Goal: Contribute content: Add original content to the website for others to see

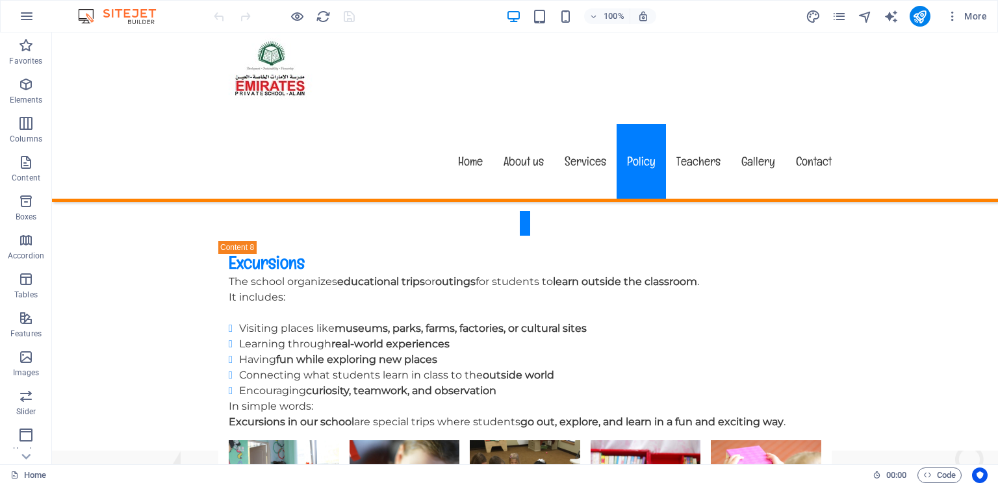
scroll to position [6311, 0]
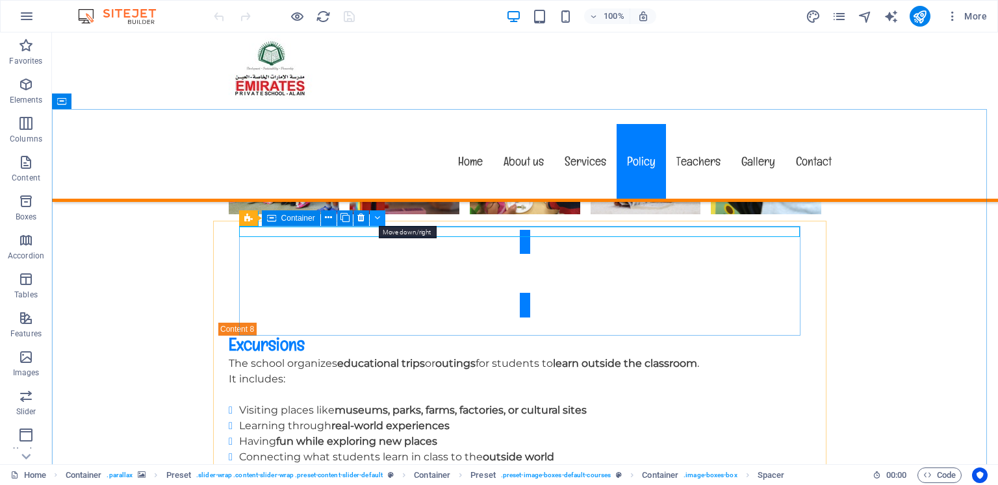
click at [377, 213] on icon at bounding box center [377, 218] width 6 height 14
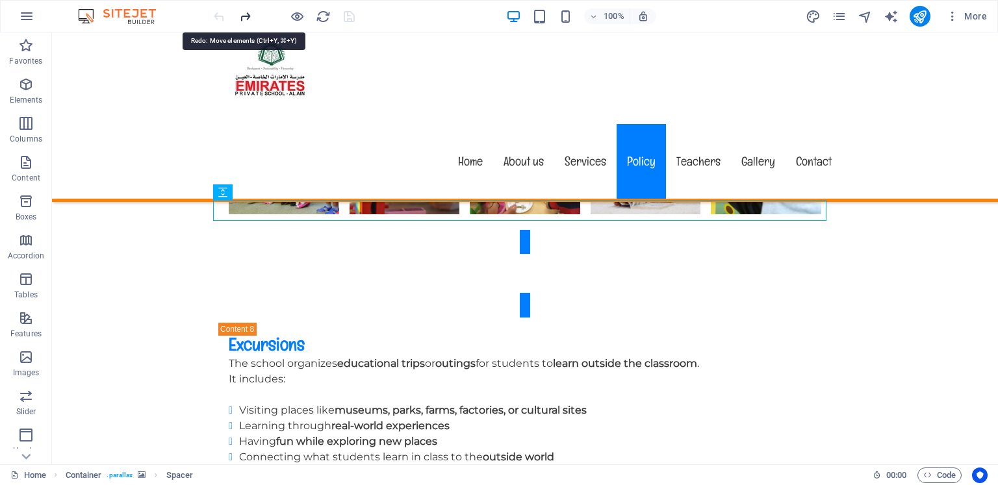
click at [242, 17] on icon "redo" at bounding box center [245, 16] width 15 height 15
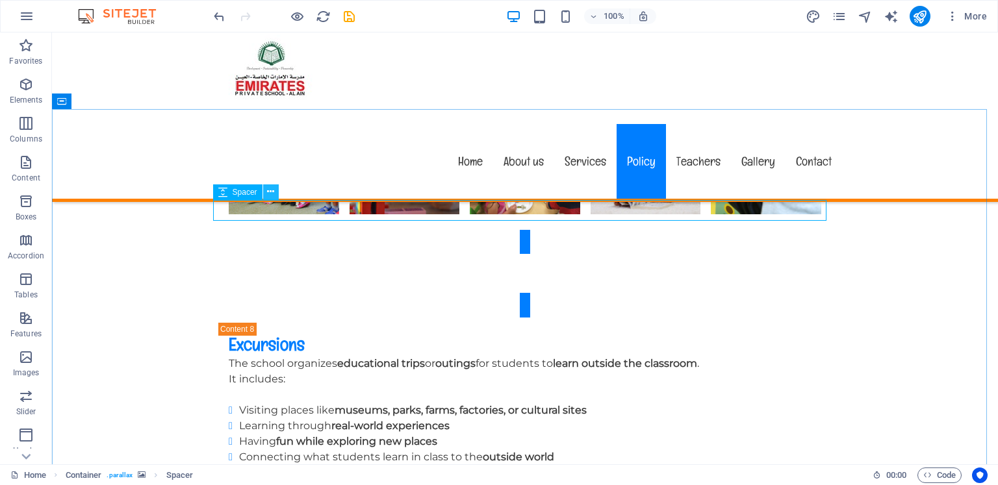
click at [273, 194] on icon at bounding box center [270, 192] width 7 height 14
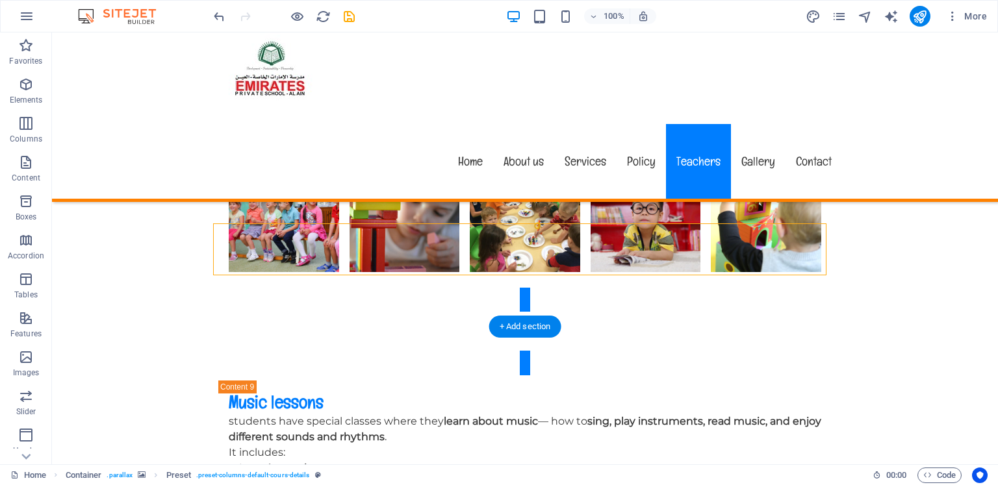
scroll to position [6738, 0]
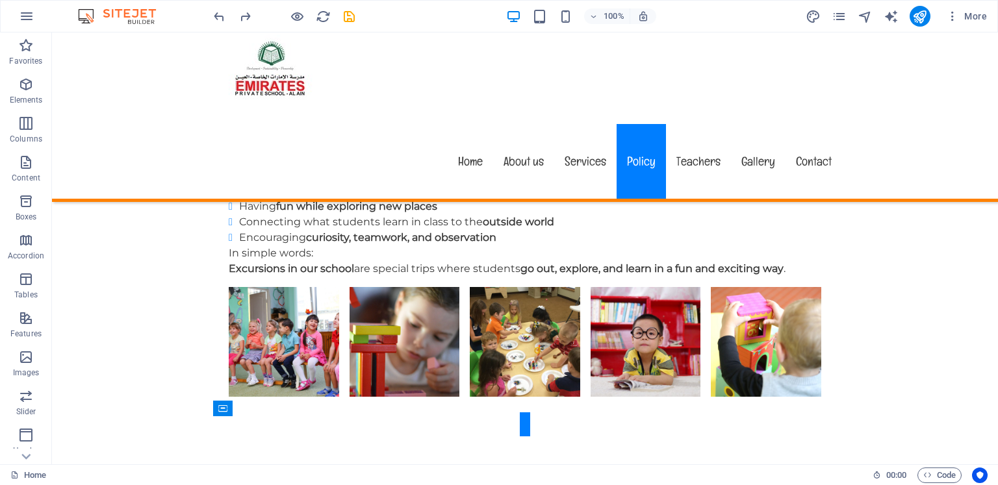
scroll to position [6581, 0]
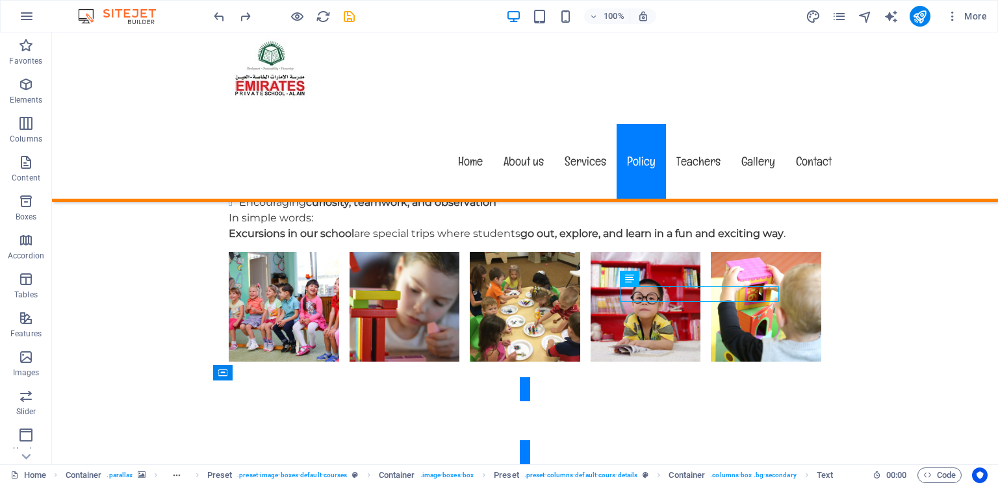
scroll to position [6592, 0]
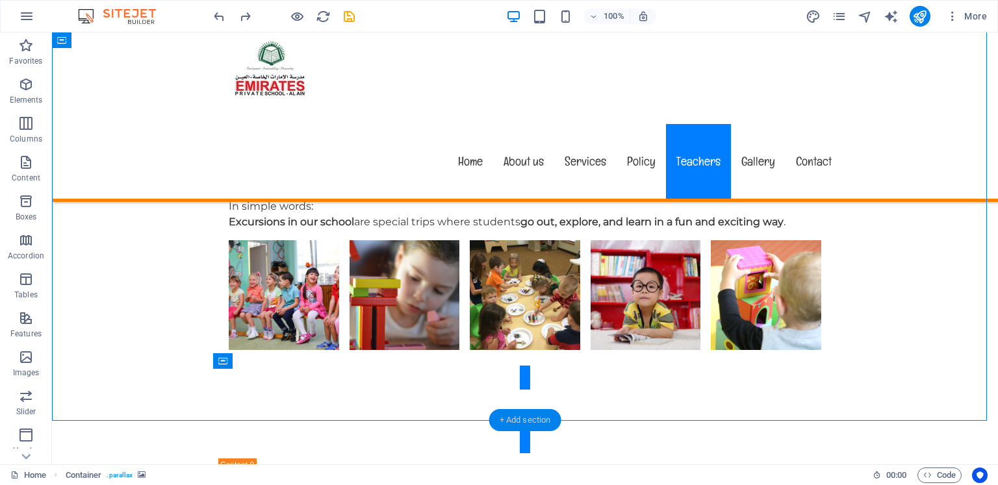
click at [516, 422] on div "+ Add section" at bounding box center [525, 420] width 72 height 22
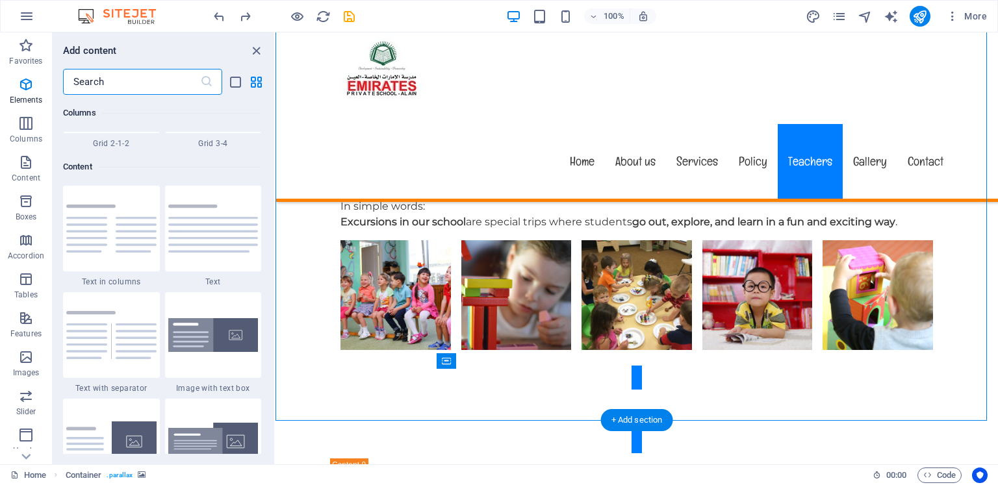
scroll to position [2272, 0]
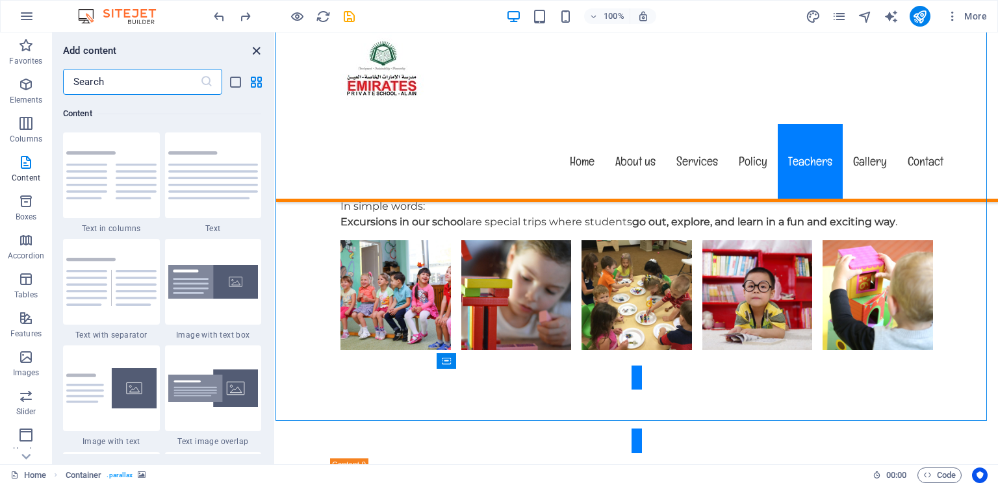
click at [255, 49] on icon "close panel" at bounding box center [256, 51] width 15 height 15
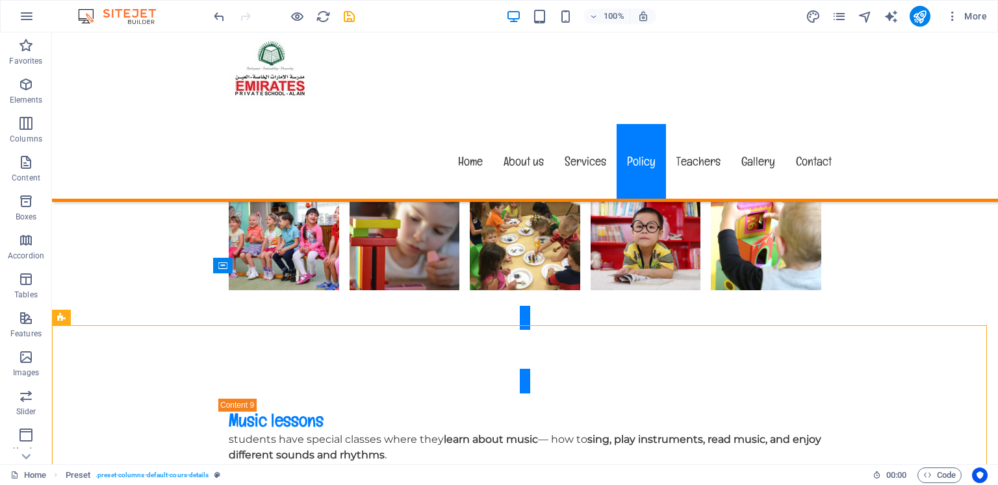
scroll to position [6712, 0]
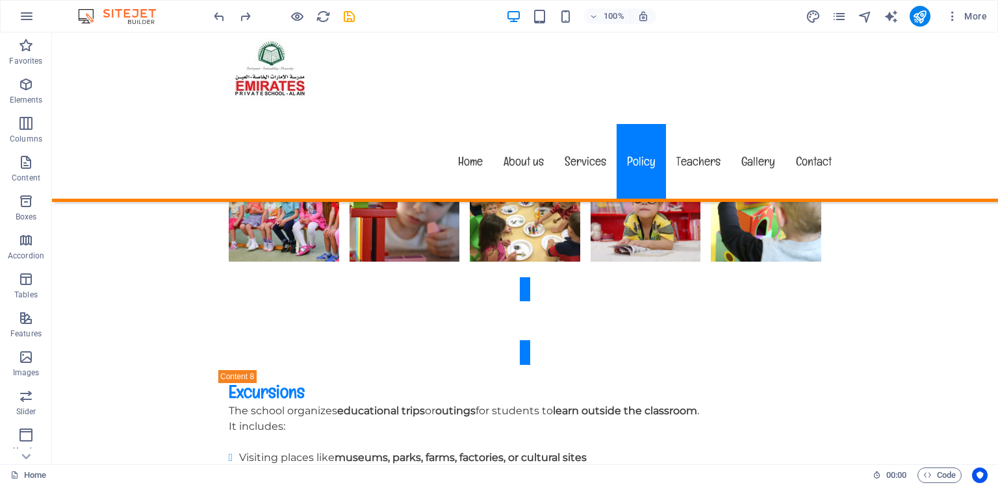
scroll to position [6287, 0]
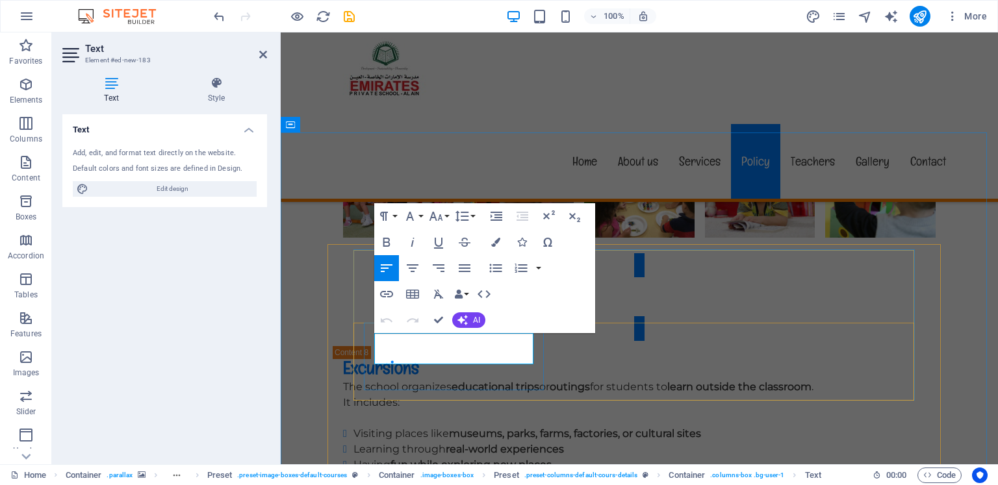
drag, startPoint x: 468, startPoint y: 358, endPoint x: 373, endPoint y: 342, distance: 96.8
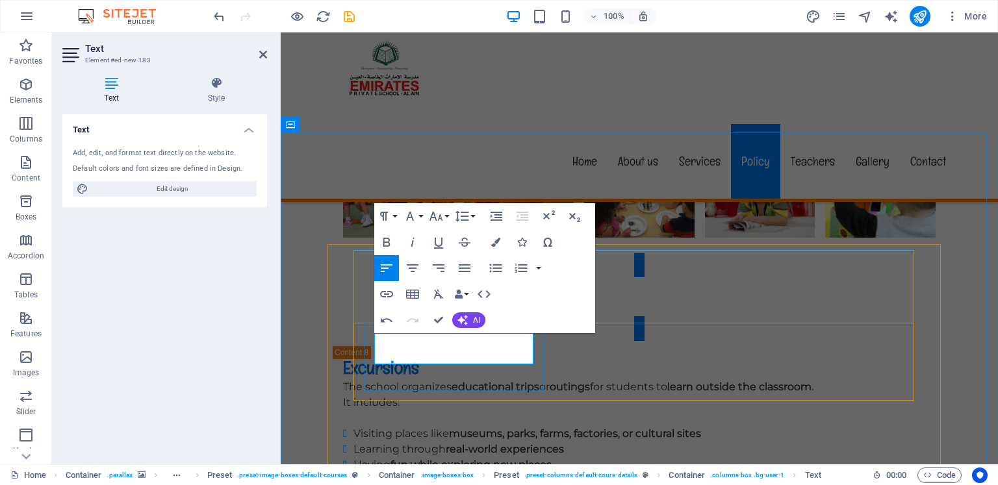
drag, startPoint x: 425, startPoint y: 358, endPoint x: 374, endPoint y: 341, distance: 53.4
click at [390, 294] on icon "button" at bounding box center [387, 294] width 16 height 16
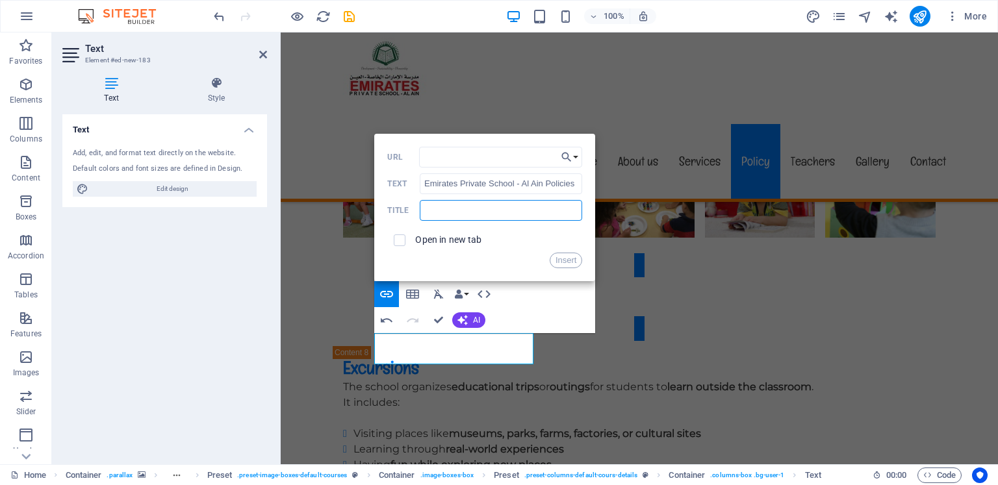
click at [487, 203] on input "text" at bounding box center [501, 210] width 162 height 21
paste input "Emirates Private School Al Ain Policies"
type input "Emirates Private School Al Ain Policies"
click at [502, 162] on input "URL" at bounding box center [501, 157] width 164 height 21
click at [574, 157] on button "Choose Link" at bounding box center [569, 157] width 25 height 21
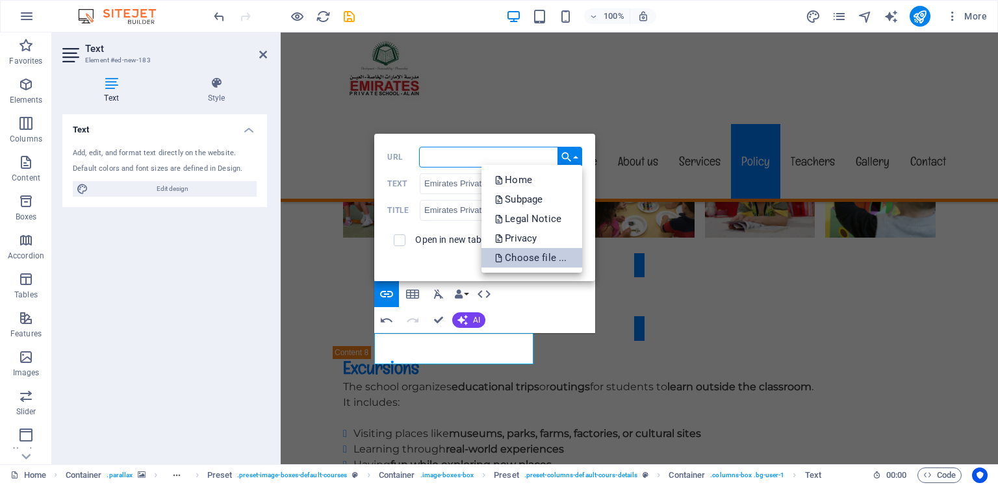
click at [531, 251] on p "Choose file ..." at bounding box center [531, 257] width 75 height 19
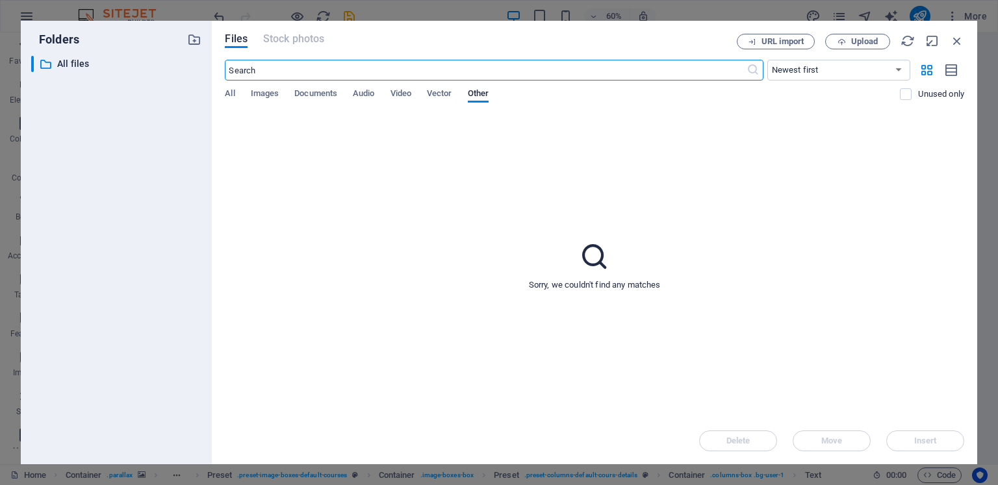
scroll to position [0, 4]
click at [222, 92] on div "Files Stock photos URL import Upload ​ Newest first Oldest first Name (A-Z) Nam…" at bounding box center [594, 243] width 765 height 444
click at [668, 64] on input "text" at bounding box center [485, 70] width 521 height 21
click at [235, 94] on div "All Images Documents Audio Video Vector Other" at bounding box center [562, 100] width 675 height 25
click at [231, 95] on span "All" at bounding box center [230, 95] width 10 height 18
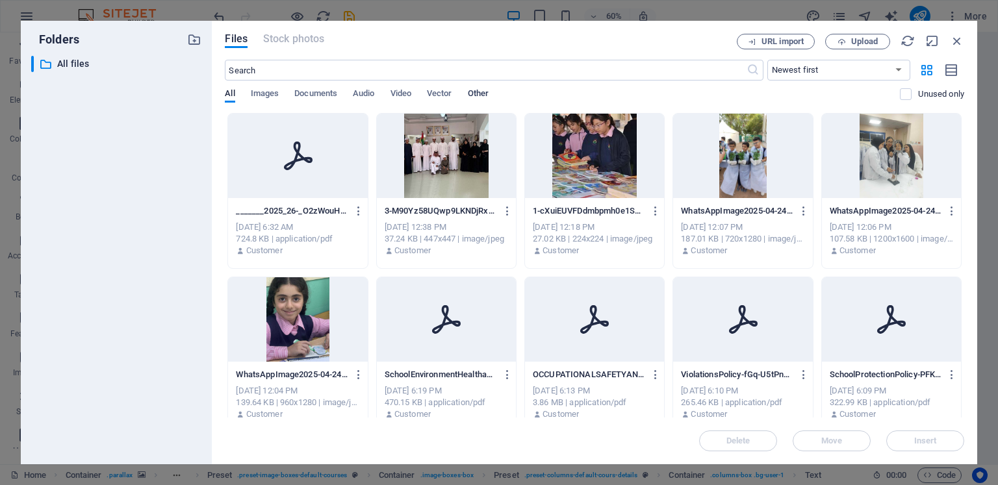
click at [486, 91] on span "Other" at bounding box center [478, 95] width 21 height 18
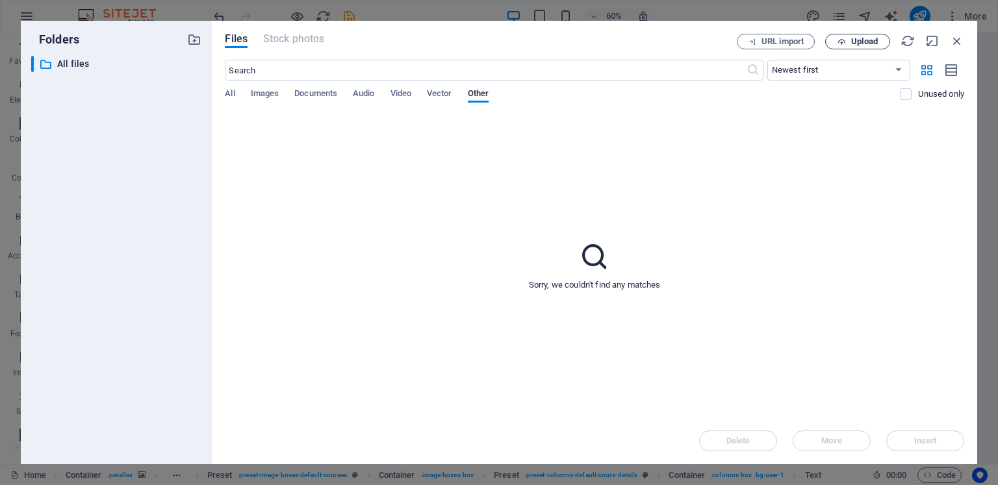
click at [852, 41] on span "Upload" at bounding box center [864, 42] width 27 height 8
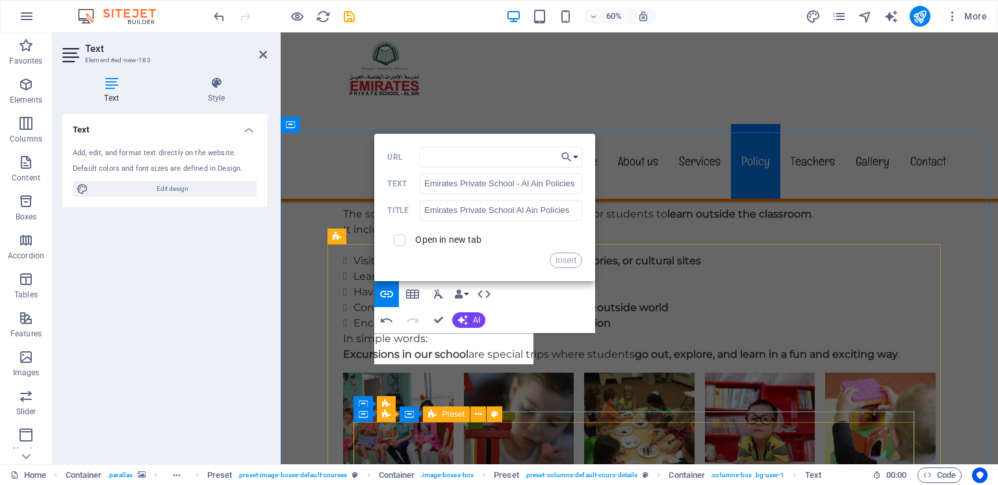
scroll to position [6287, 0]
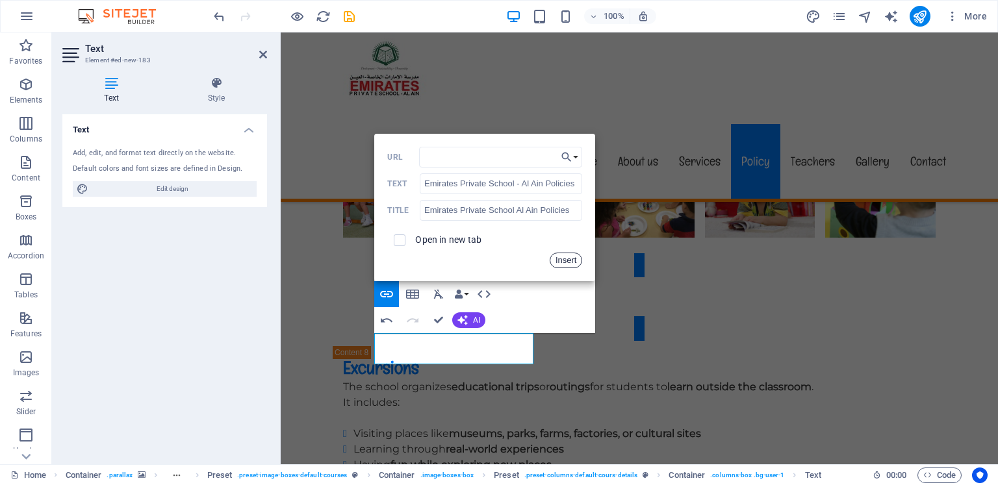
click at [564, 259] on button "Insert" at bounding box center [566, 261] width 33 height 16
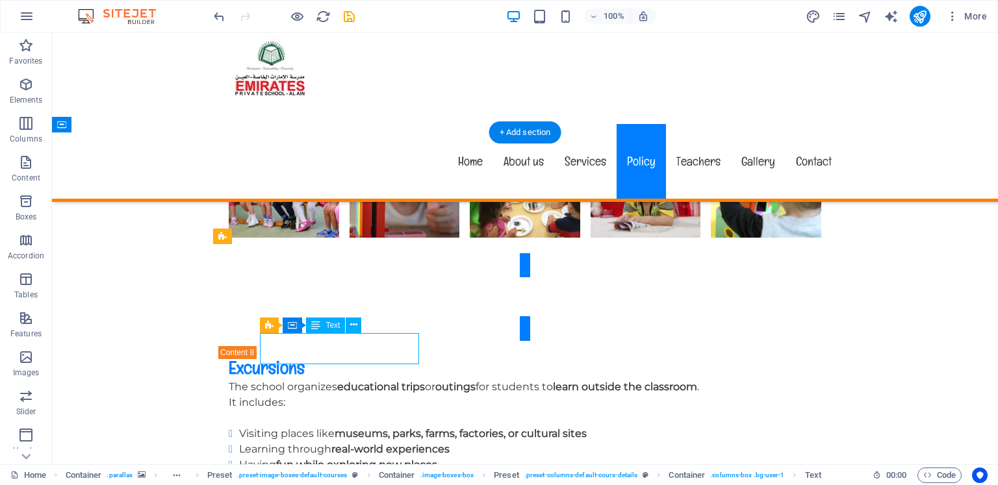
drag, startPoint x: 327, startPoint y: 358, endPoint x: 278, endPoint y: 358, distance: 49.4
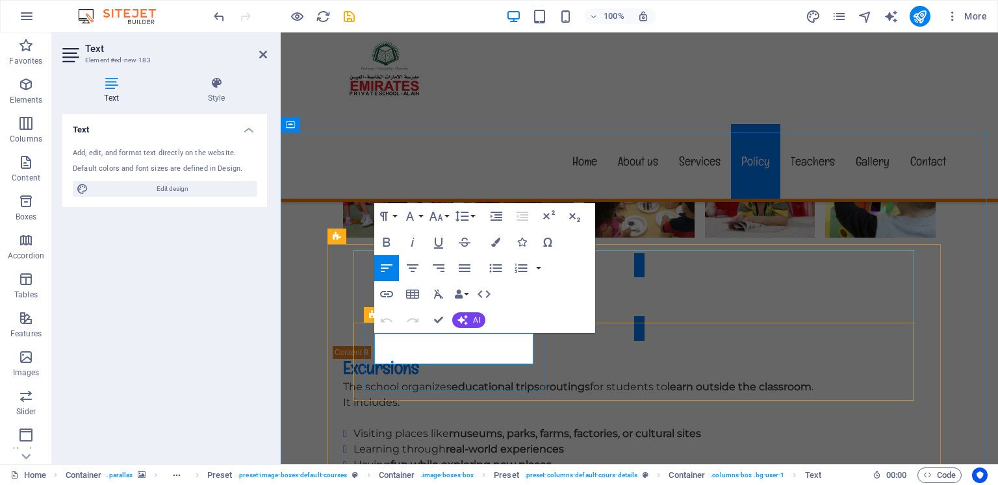
drag, startPoint x: 439, startPoint y: 355, endPoint x: 368, endPoint y: 332, distance: 75.2
click at [280, 371] on aside "Text Element #ed-new-183 Text Style Text Add, edit, and format text directly on…" at bounding box center [166, 248] width 229 height 432
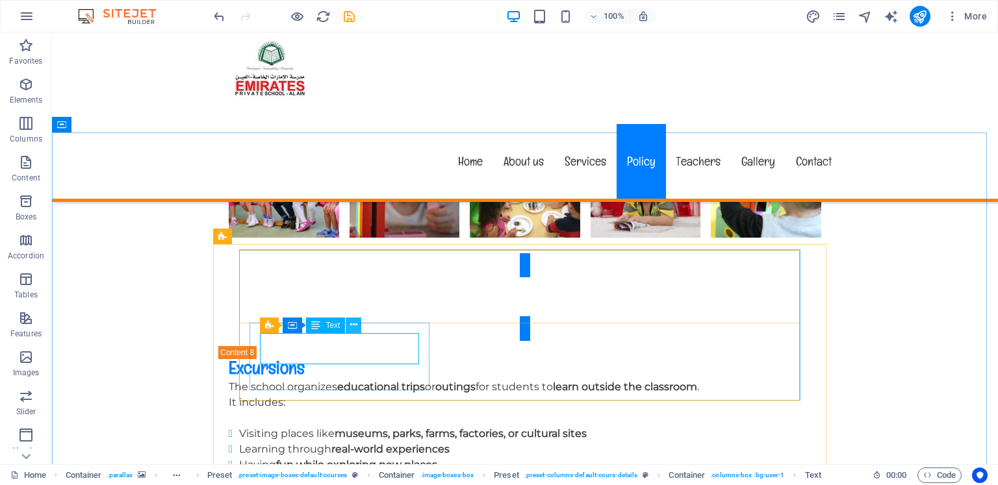
click at [351, 322] on icon at bounding box center [353, 325] width 7 height 14
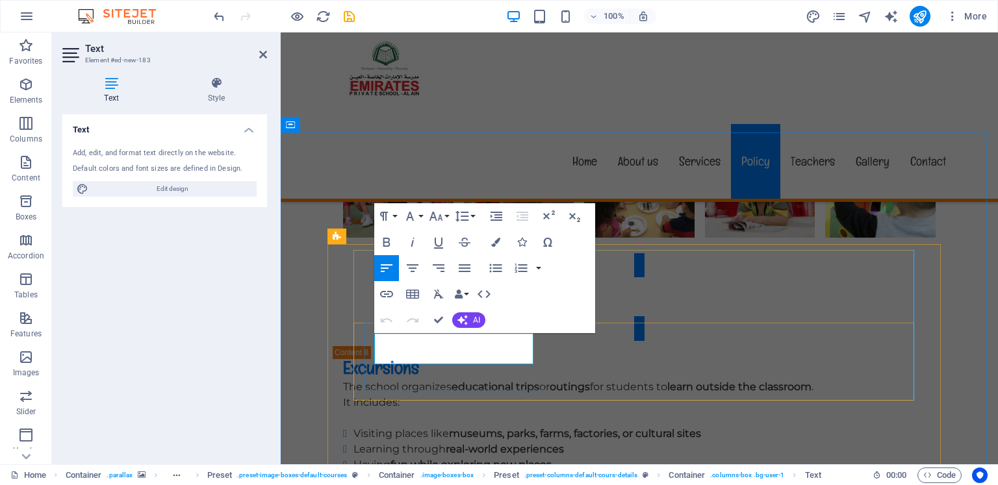
click at [498, 240] on icon "button" at bounding box center [495, 242] width 9 height 9
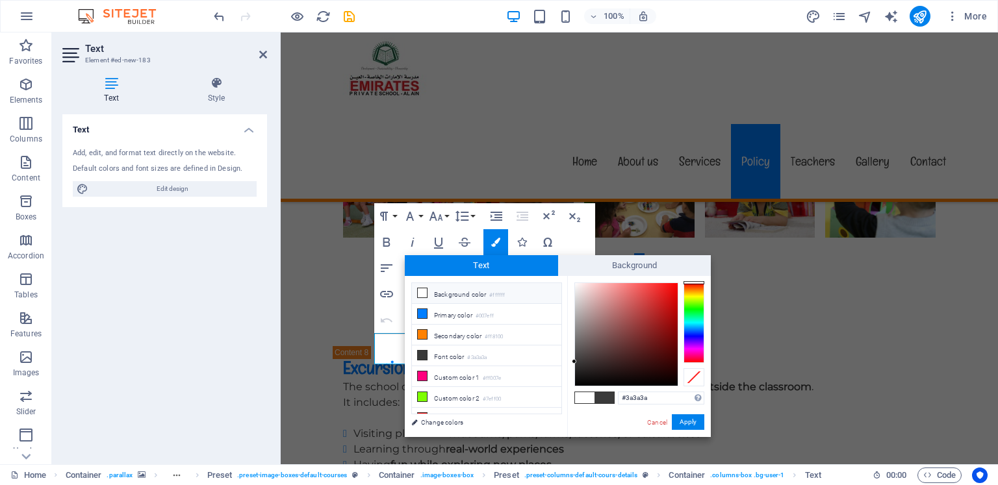
click at [578, 394] on span at bounding box center [584, 397] width 19 height 11
type input "#ffffff"
click at [578, 394] on span at bounding box center [584, 397] width 19 height 11
click at [688, 421] on button "Apply" at bounding box center [688, 422] width 32 height 16
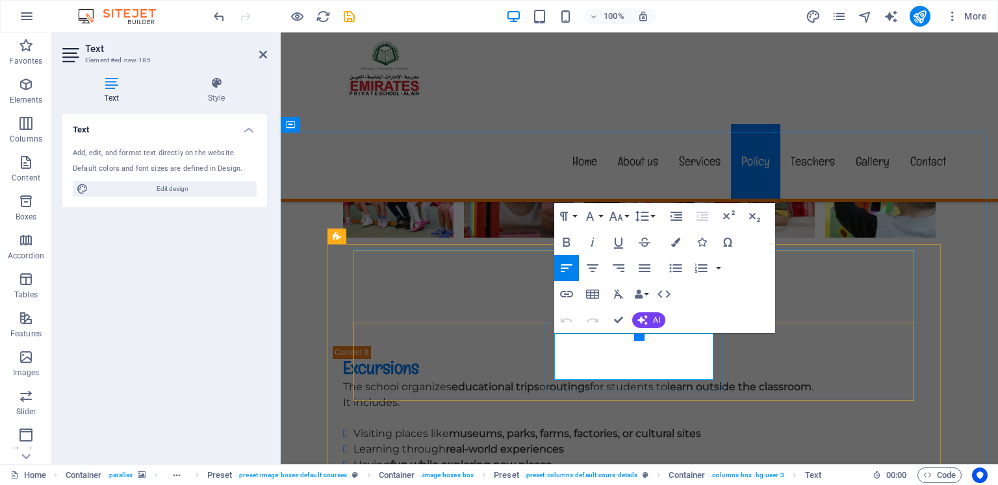
drag, startPoint x: 605, startPoint y: 361, endPoint x: 567, endPoint y: 336, distance: 45.9
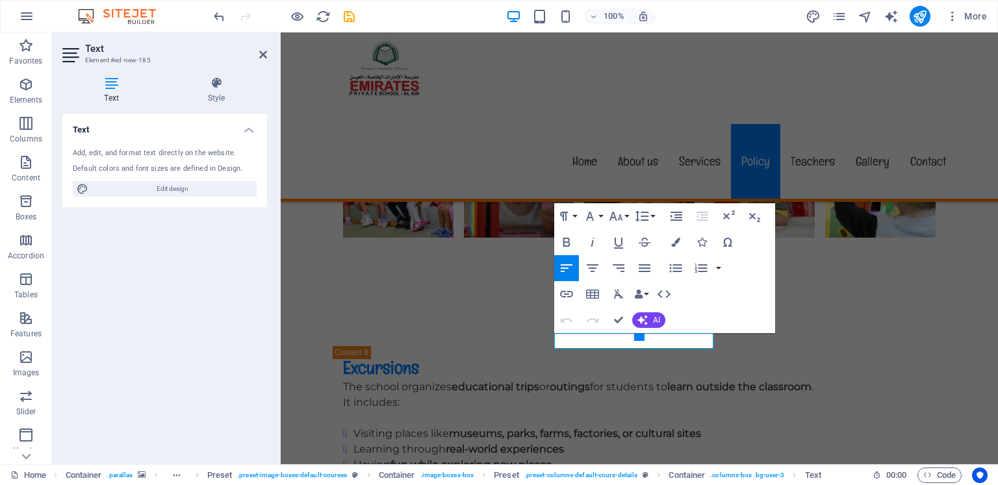
scroll to position [0, 4]
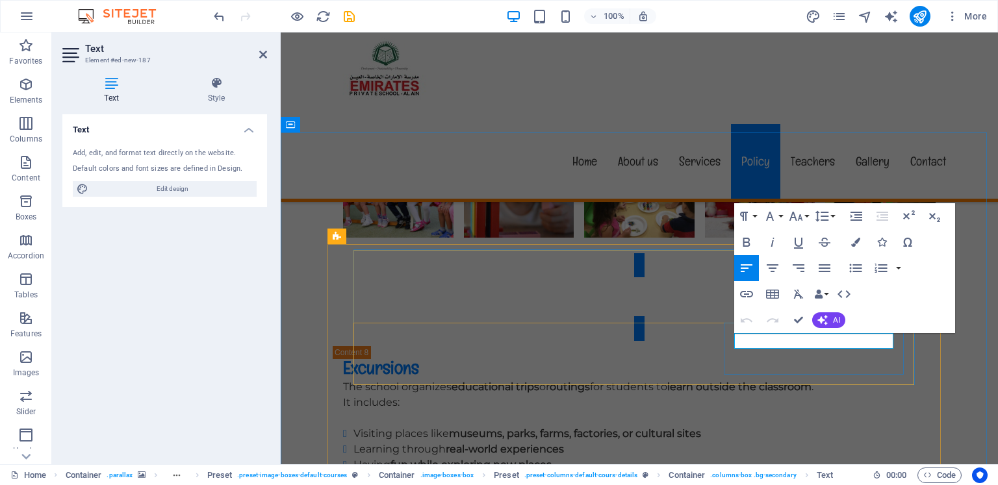
click at [744, 296] on icon "button" at bounding box center [746, 294] width 13 height 6
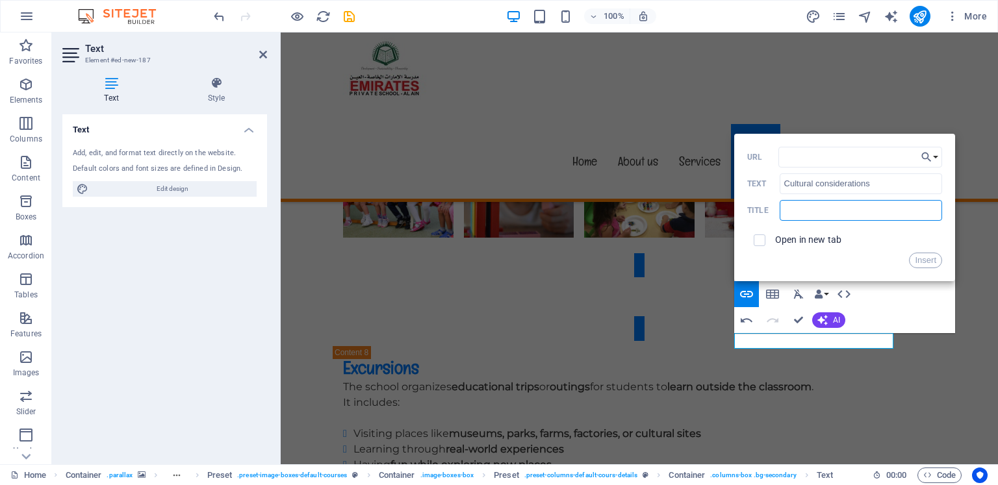
click at [839, 205] on input "text" at bounding box center [861, 210] width 162 height 21
paste input "Cultural considerations"
type input "Cultural considerations"
click at [900, 156] on input "URL" at bounding box center [860, 157] width 164 height 21
click at [934, 153] on button "Choose Link" at bounding box center [929, 157] width 25 height 21
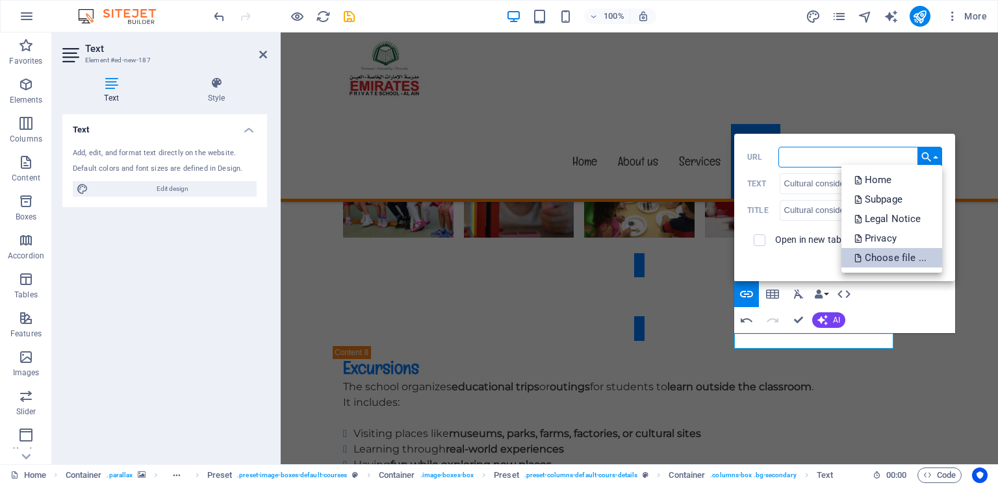
click at [890, 253] on p "Choose file ..." at bounding box center [891, 257] width 75 height 19
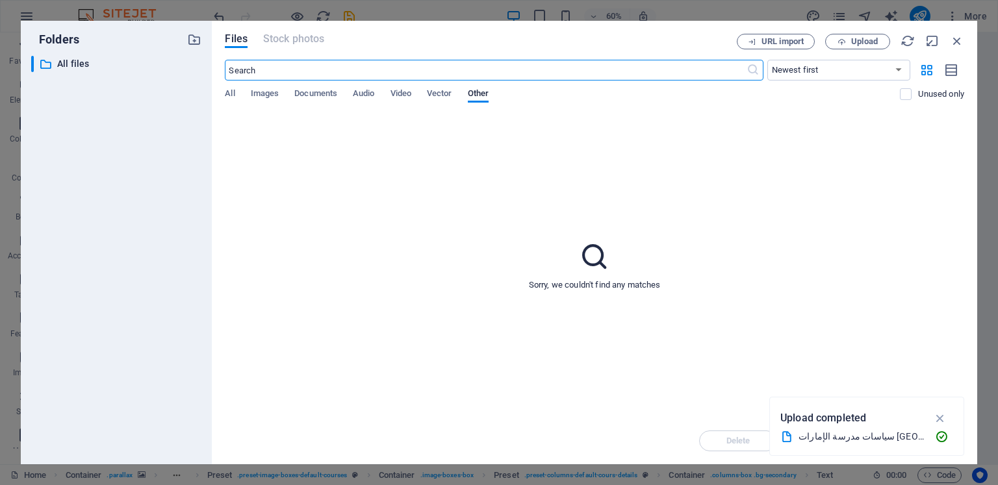
scroll to position [6460, 0]
click at [859, 38] on span "Upload" at bounding box center [864, 42] width 27 height 8
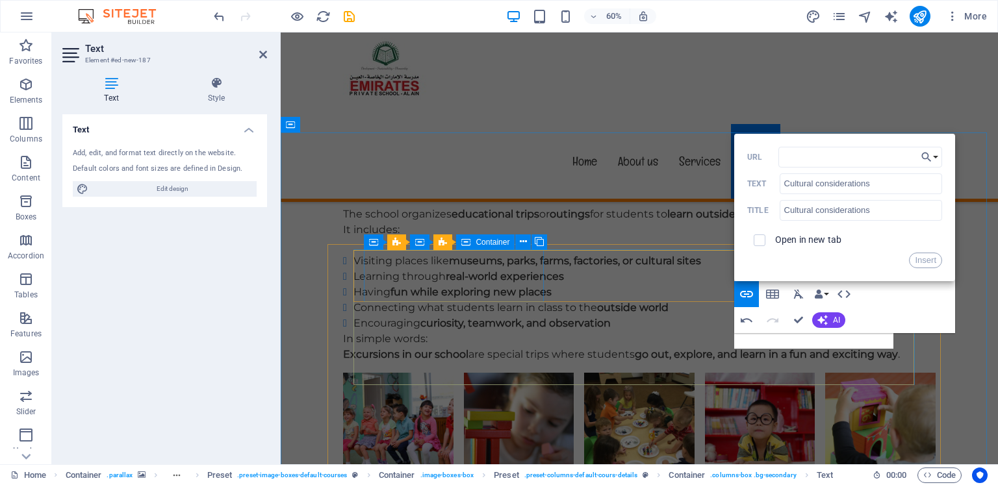
scroll to position [6287, 0]
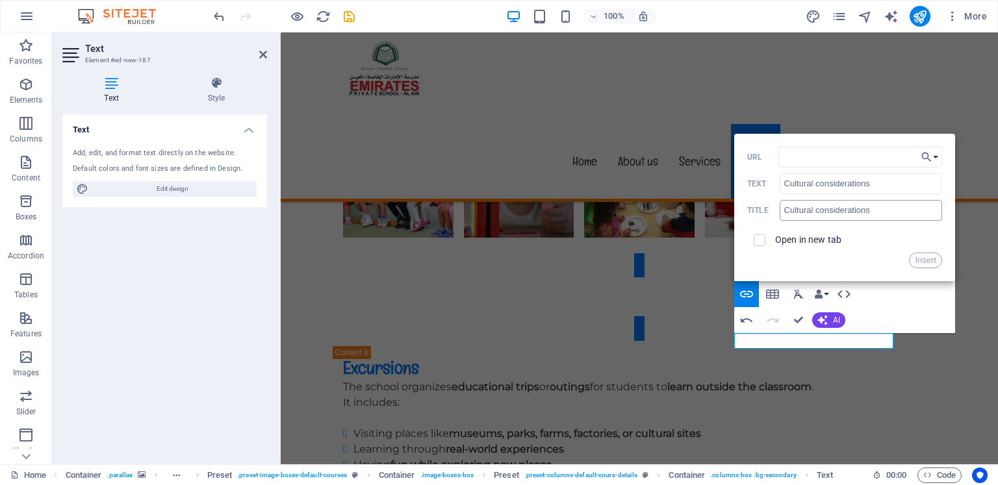
click at [850, 212] on input "Cultural considerations" at bounding box center [861, 210] width 162 height 21
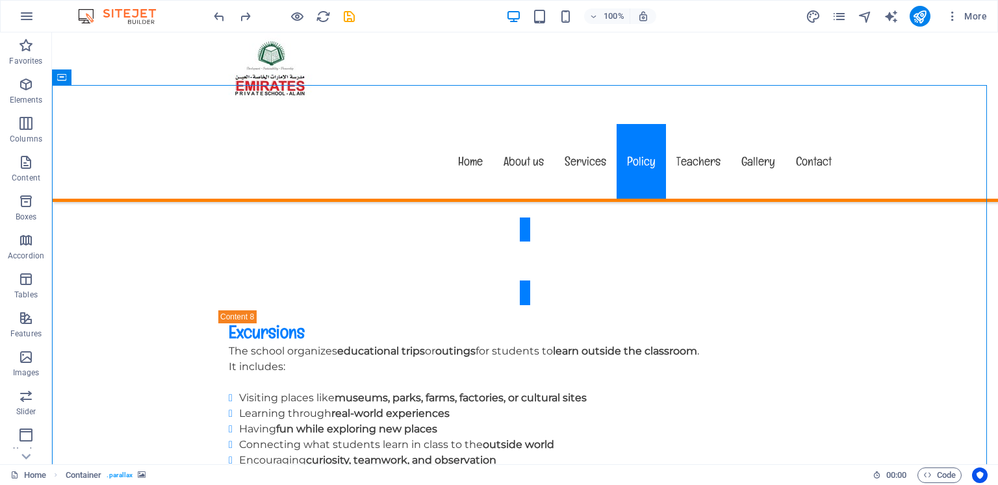
scroll to position [6407, 0]
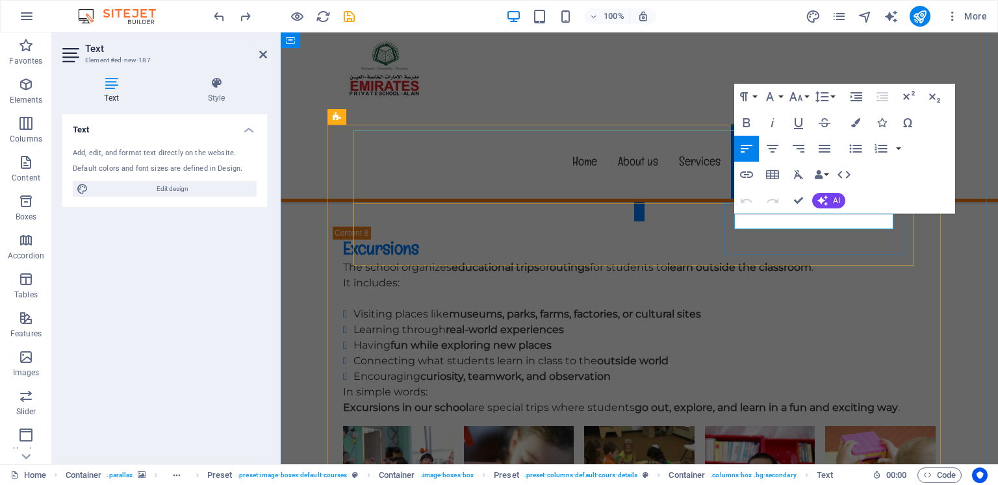
click at [860, 119] on button "Colors" at bounding box center [855, 123] width 25 height 26
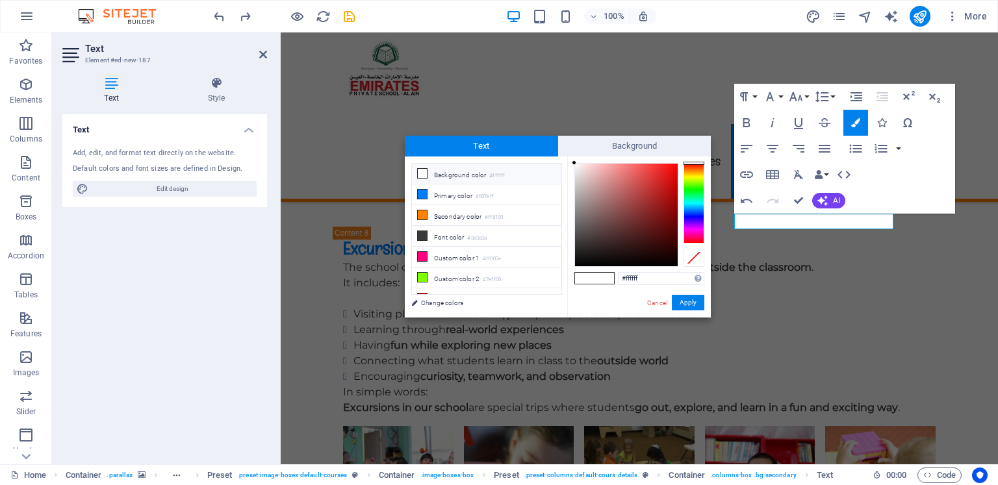
click at [595, 276] on span at bounding box center [603, 278] width 19 height 11
click at [681, 301] on button "Apply" at bounding box center [688, 303] width 32 height 16
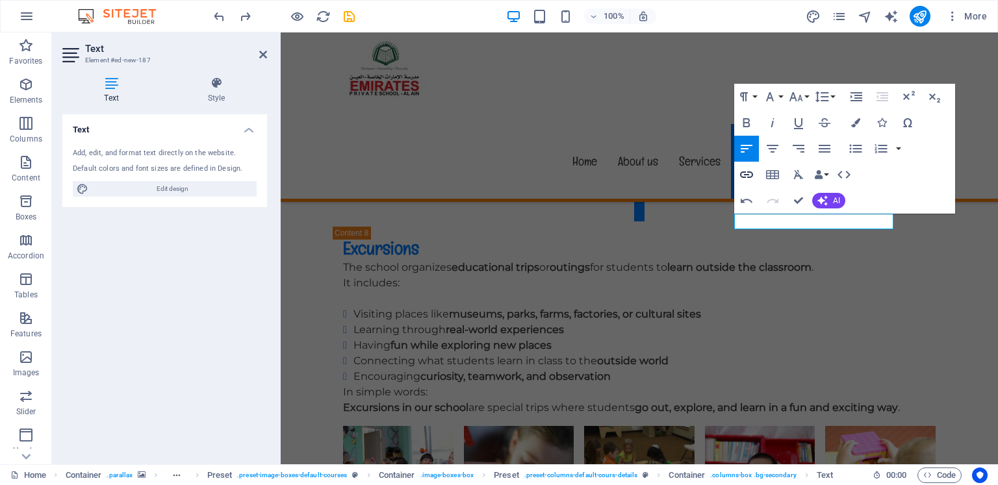
click at [751, 173] on icon "button" at bounding box center [747, 175] width 16 height 16
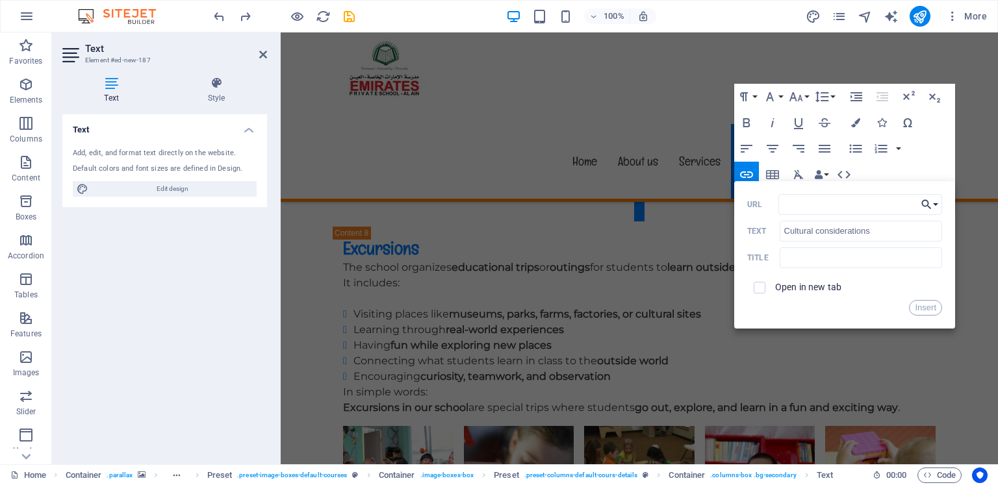
click at [934, 203] on button "Choose Link" at bounding box center [929, 204] width 25 height 21
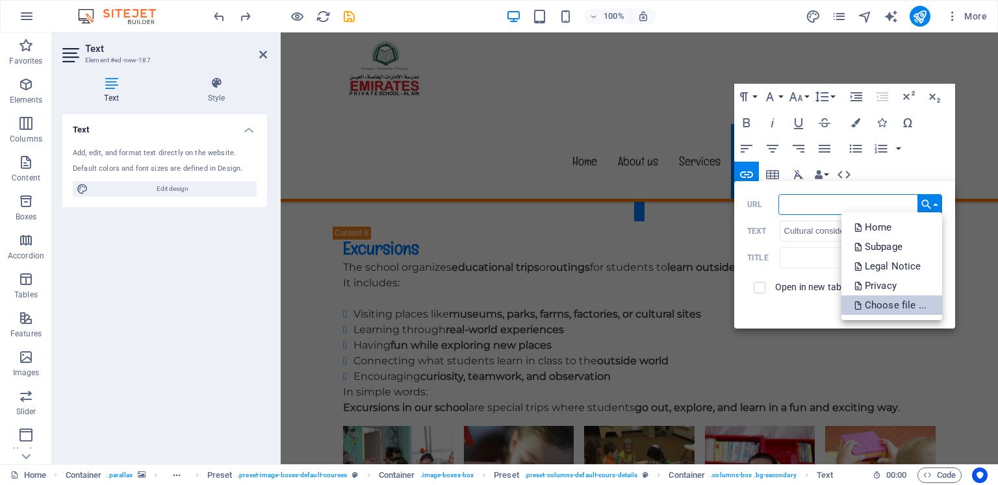
click at [873, 303] on p "Choose file ..." at bounding box center [891, 305] width 75 height 19
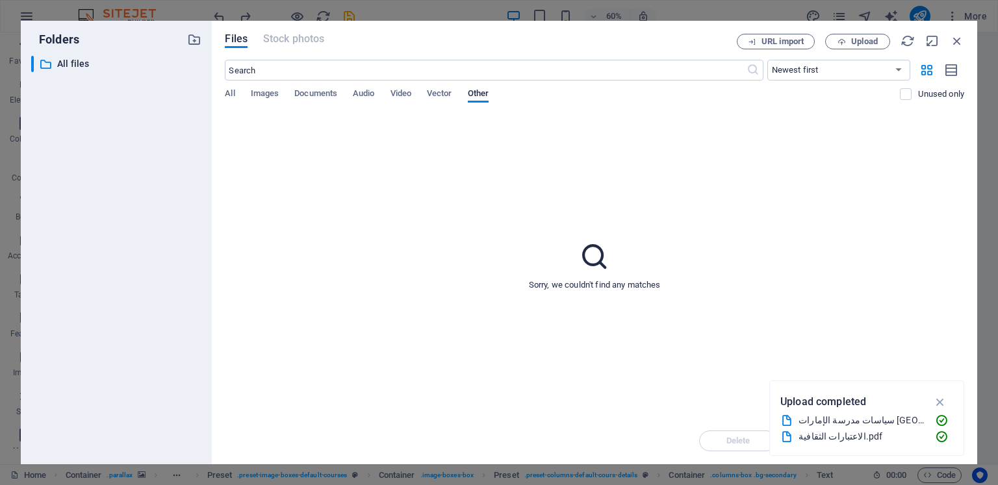
click at [828, 440] on div "الاعتبارات الثقافية.pdf" at bounding box center [861, 436] width 126 height 15
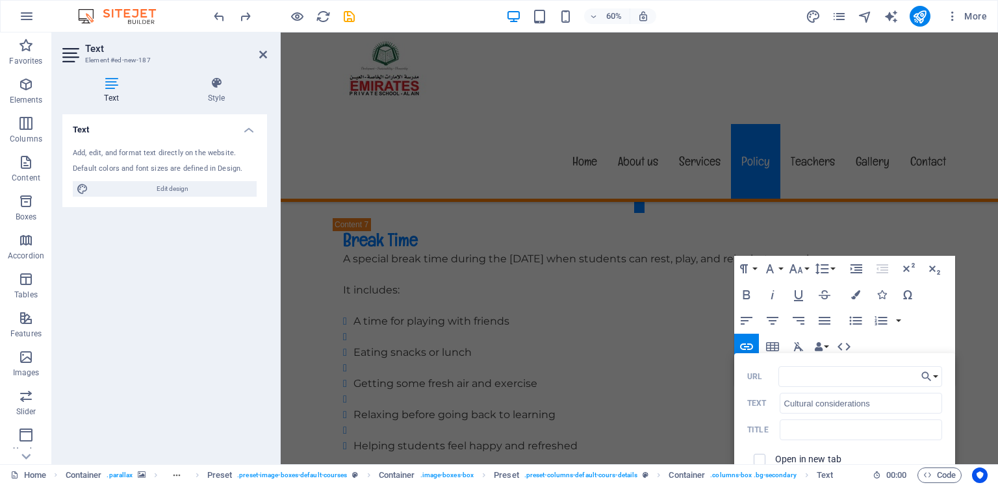
scroll to position [6234, 0]
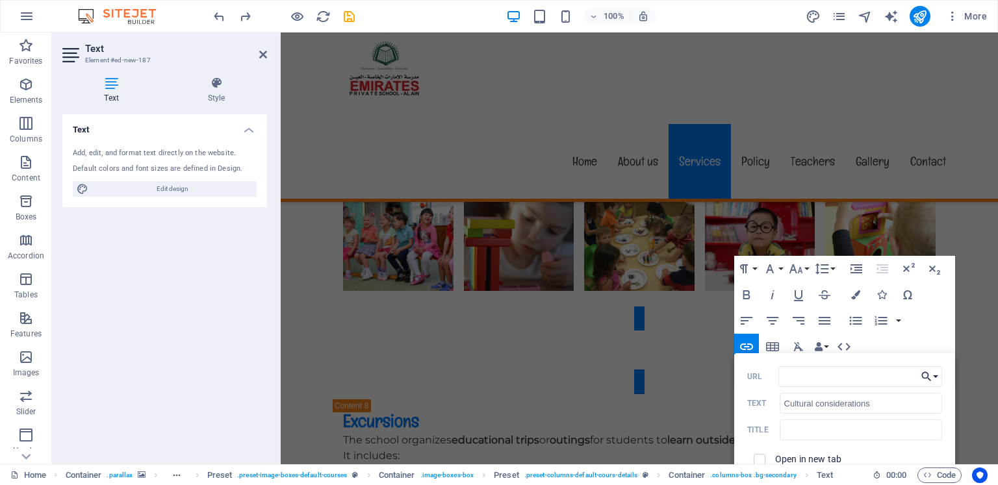
click at [935, 377] on button "Choose Link" at bounding box center [929, 376] width 25 height 21
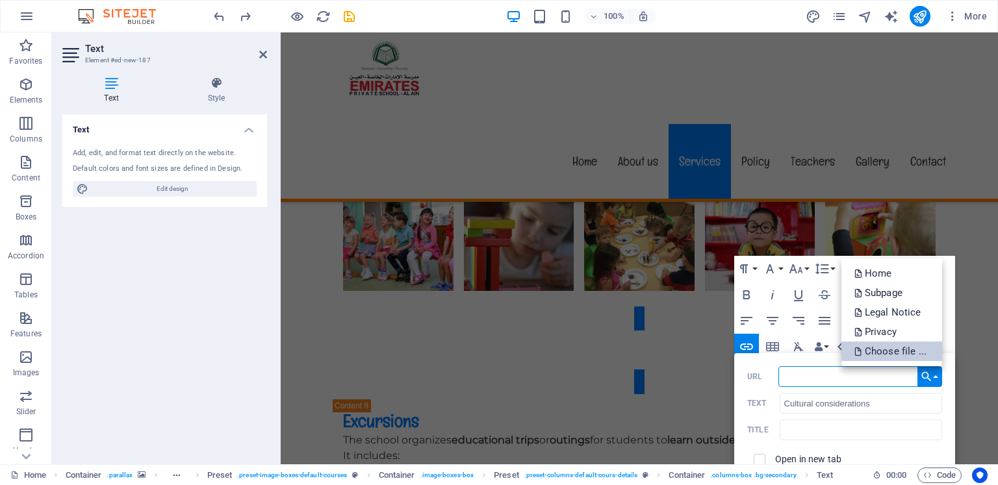
click at [891, 351] on p "Choose file ..." at bounding box center [891, 351] width 75 height 19
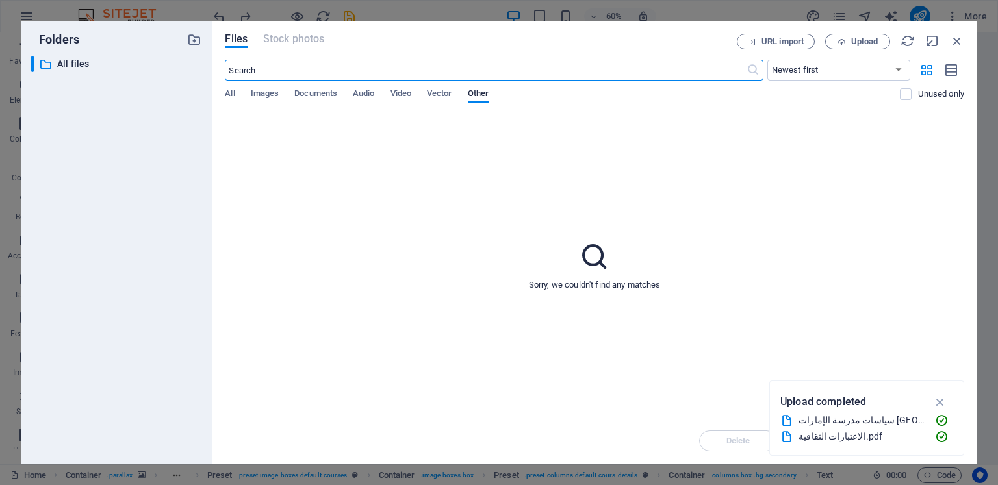
scroll to position [6407, 0]
click at [300, 97] on span "Documents" at bounding box center [315, 95] width 43 height 18
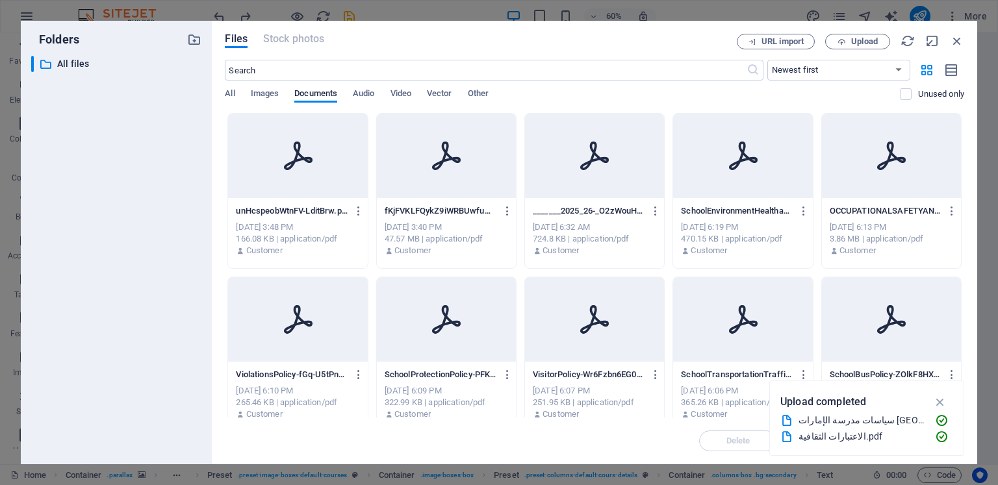
drag, startPoint x: 961, startPoint y: 202, endPoint x: 957, endPoint y: 258, distance: 56.0
click at [960, 251] on div "unHcspeobWtnFV-LditBrw.pdf unHcspeobWtnFV-LditBrw.pdf [DATE] 3:48 PM 166.08 KB …" at bounding box center [594, 354] width 739 height 483
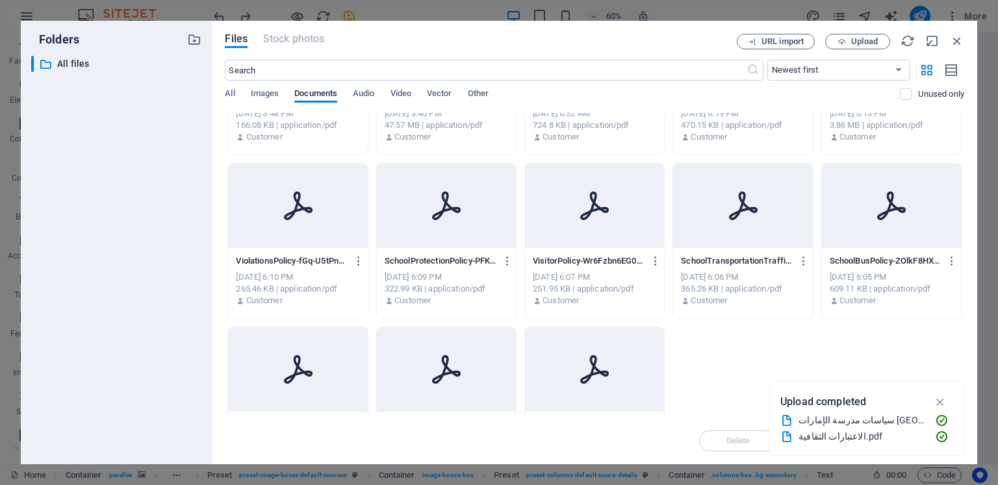
scroll to position [0, 0]
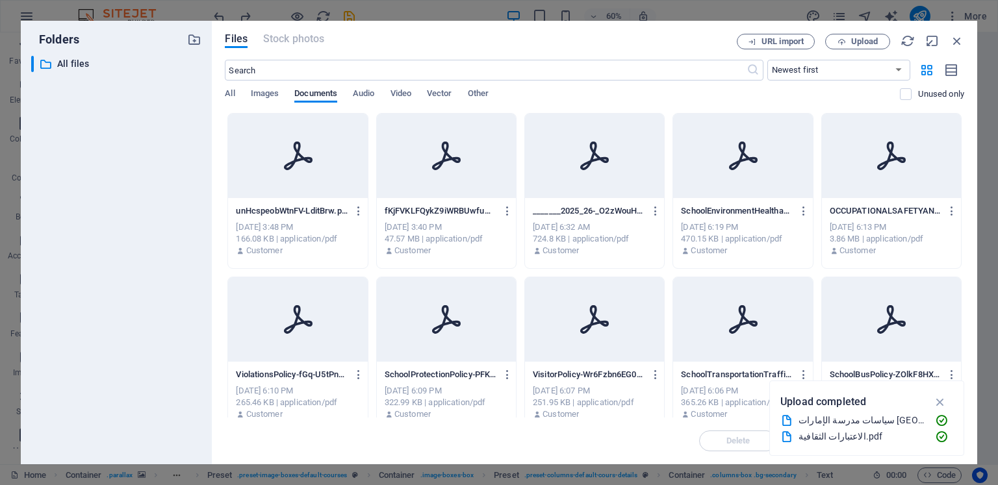
click at [823, 434] on div "الاعتبارات الثقافية.pdf" at bounding box center [861, 436] width 126 height 15
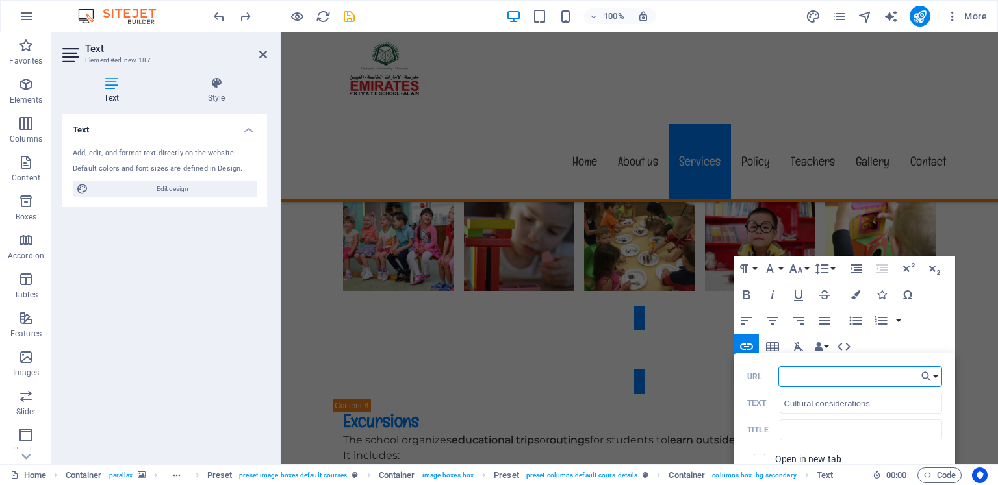
click at [904, 375] on input "URL" at bounding box center [860, 376] width 164 height 21
click at [931, 376] on icon "button" at bounding box center [926, 377] width 13 height 16
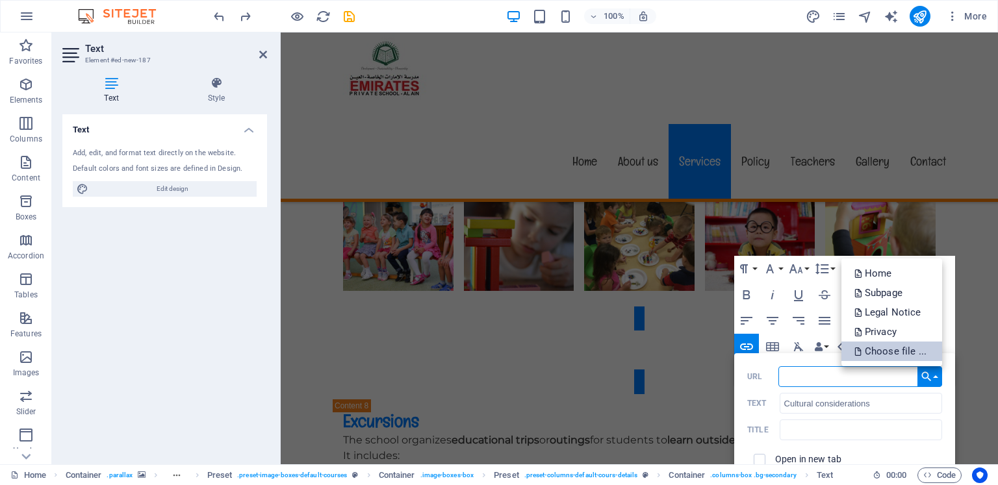
click at [909, 351] on p "Choose file ..." at bounding box center [891, 351] width 75 height 19
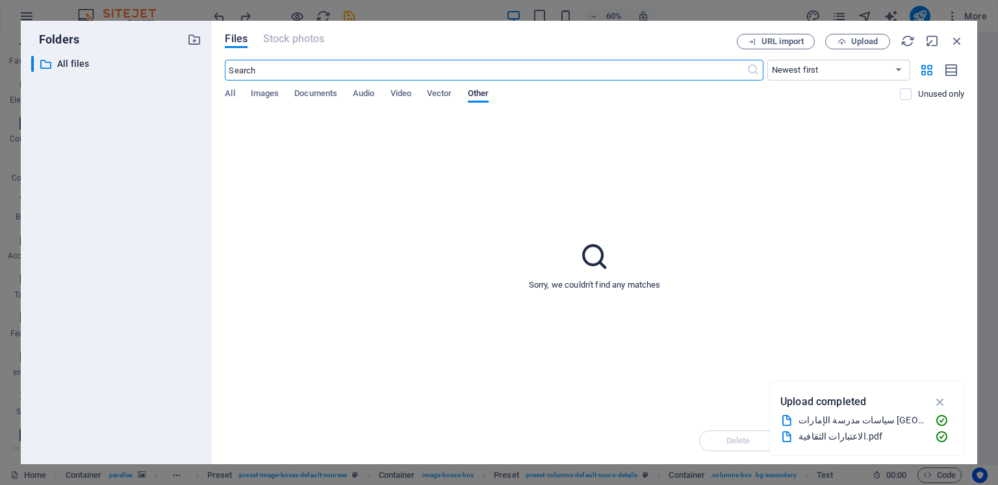
scroll to position [6407, 0]
click at [877, 43] on span "Upload" at bounding box center [864, 42] width 27 height 8
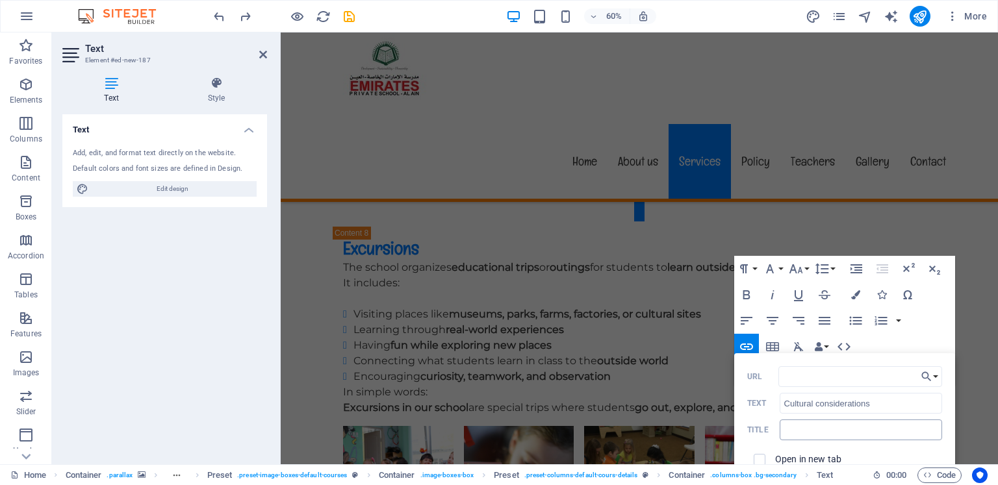
scroll to position [6234, 0]
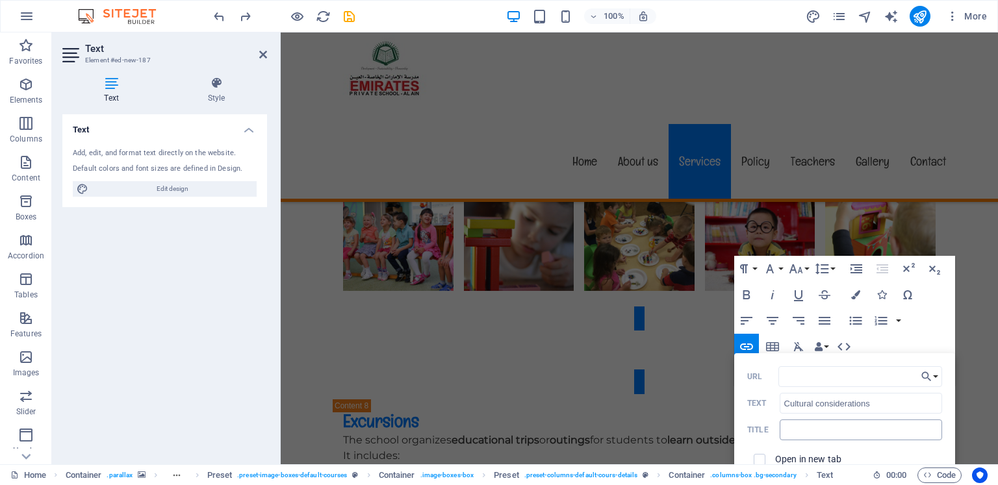
click at [878, 433] on input "text" at bounding box center [861, 430] width 162 height 21
click at [842, 434] on input "text" at bounding box center [861, 430] width 162 height 21
paste input "Cultural considerations"
type input "Cultural considerations"
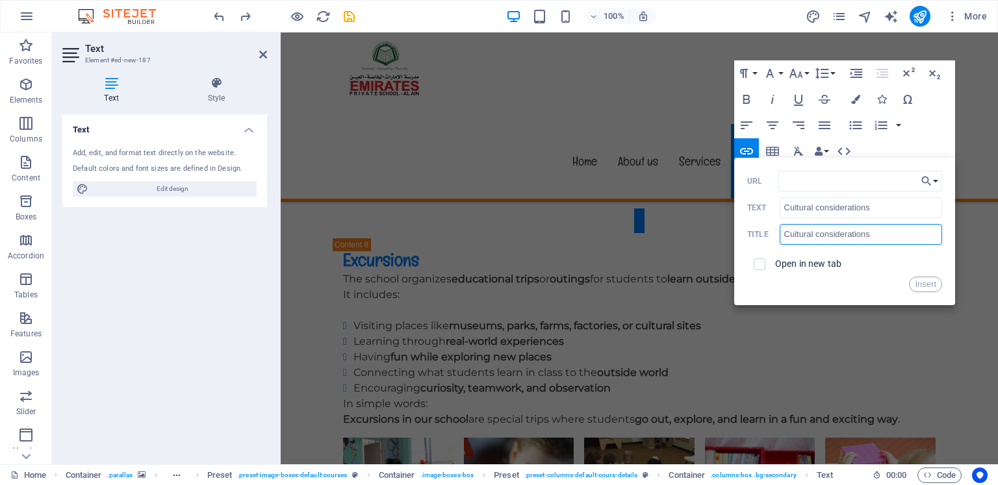
scroll to position [6430, 0]
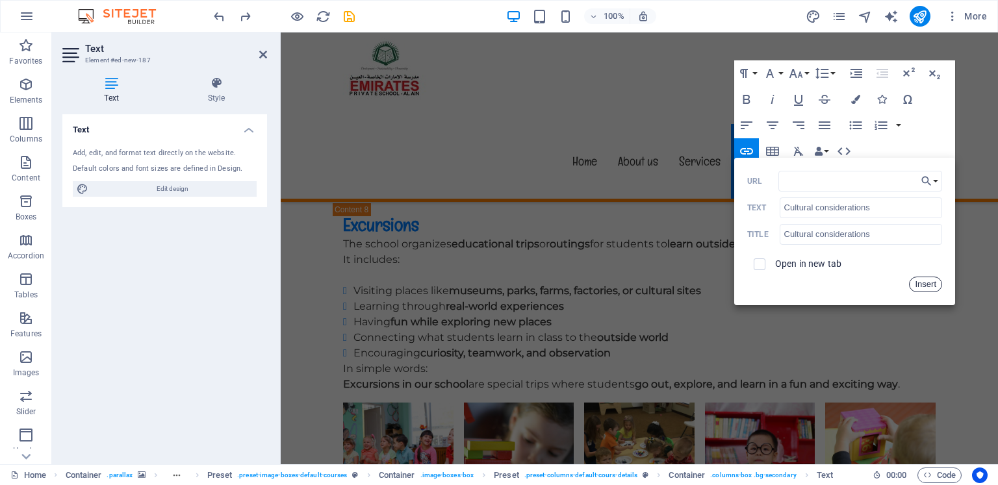
click at [922, 285] on button "Insert" at bounding box center [925, 285] width 33 height 16
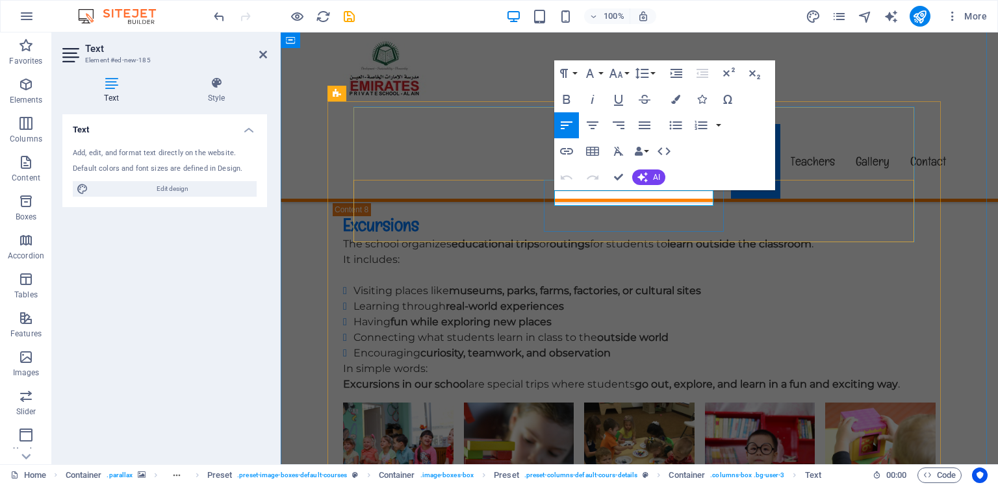
drag, startPoint x: 679, startPoint y: 199, endPoint x: 557, endPoint y: 195, distance: 122.2
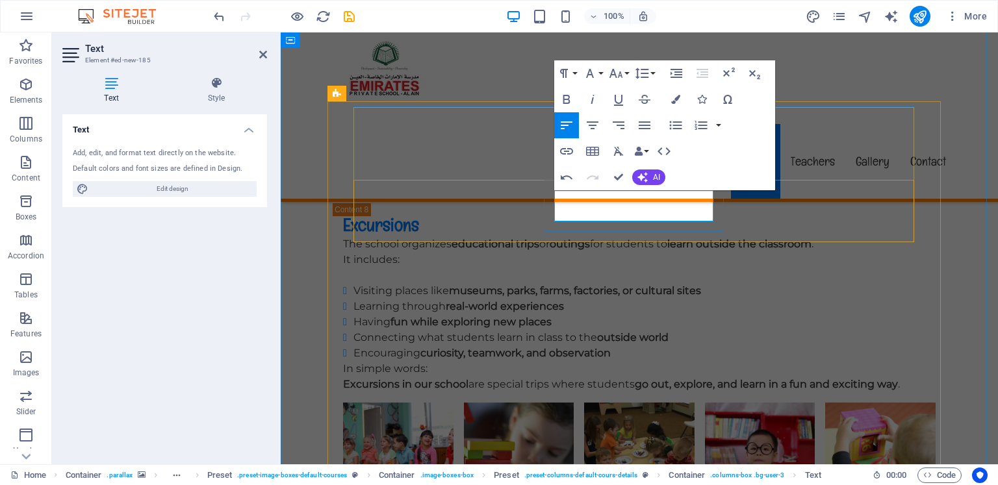
click at [673, 99] on icon "button" at bounding box center [675, 99] width 9 height 9
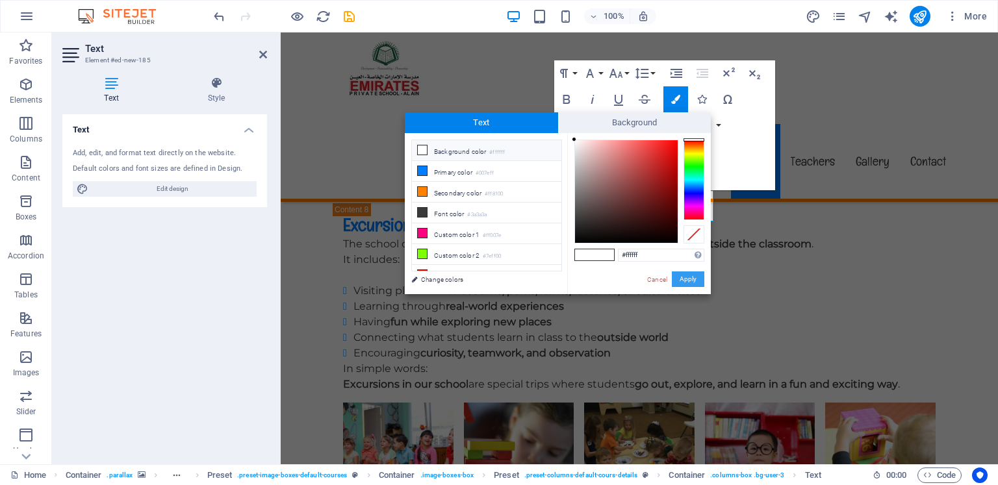
click at [681, 277] on button "Apply" at bounding box center [688, 280] width 32 height 16
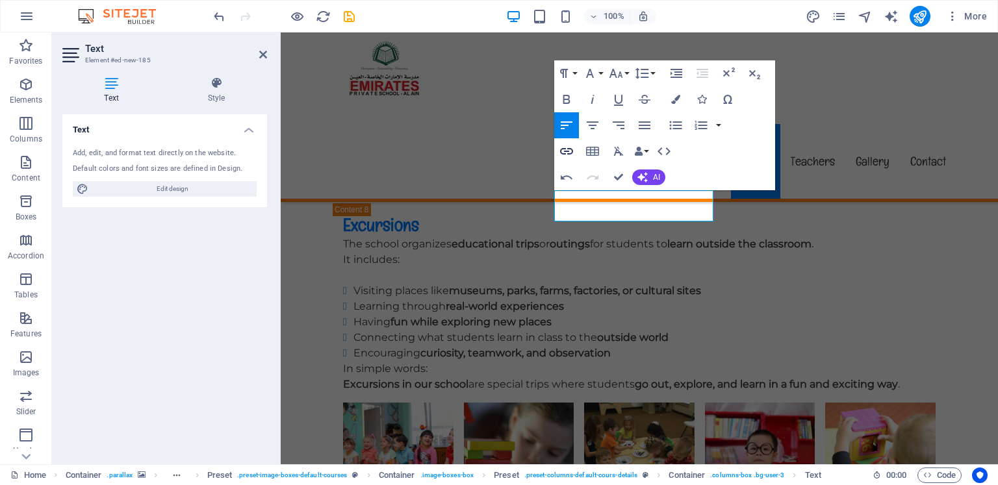
click at [570, 152] on icon "button" at bounding box center [567, 152] width 16 height 16
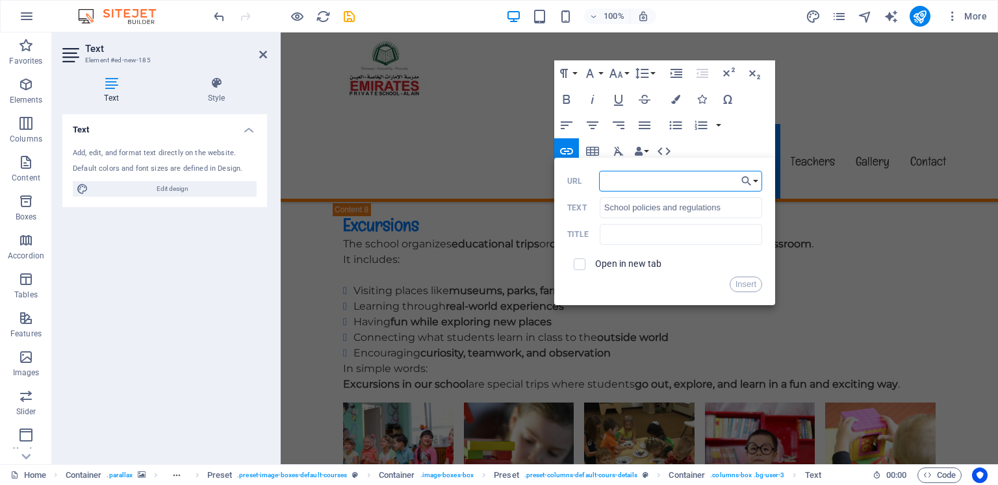
paste input "[URL][DOMAIN_NAME]"
type input "[URL][DOMAIN_NAME]"
click at [657, 241] on input "text" at bounding box center [681, 234] width 162 height 21
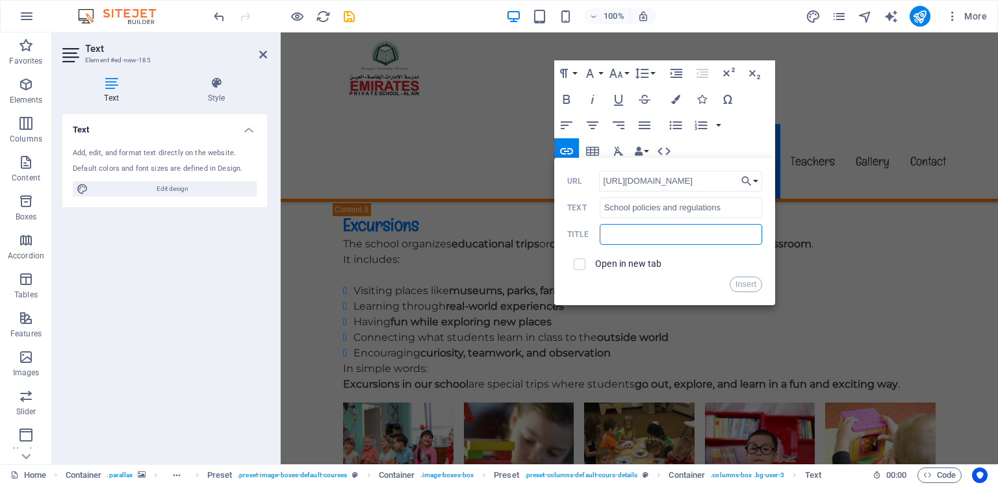
paste input "School policies and regulations"
type input "School policies and regulations"
click at [581, 266] on input "checkbox" at bounding box center [578, 263] width 12 height 12
checkbox input "true"
click at [743, 286] on button "Insert" at bounding box center [746, 285] width 33 height 16
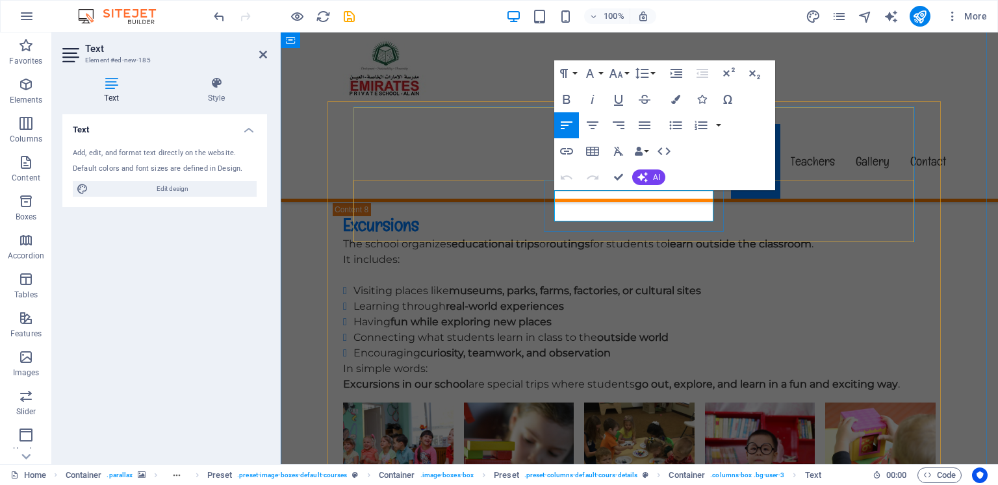
click at [679, 95] on icon "button" at bounding box center [675, 99] width 9 height 9
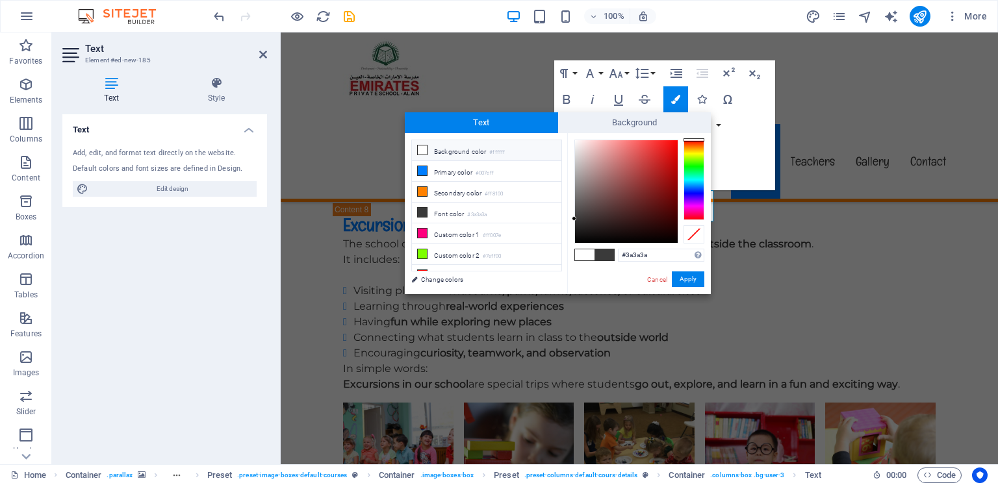
click at [585, 257] on span at bounding box center [584, 254] width 19 height 11
type input "#ffffff"
click at [685, 281] on button "Apply" at bounding box center [688, 280] width 32 height 16
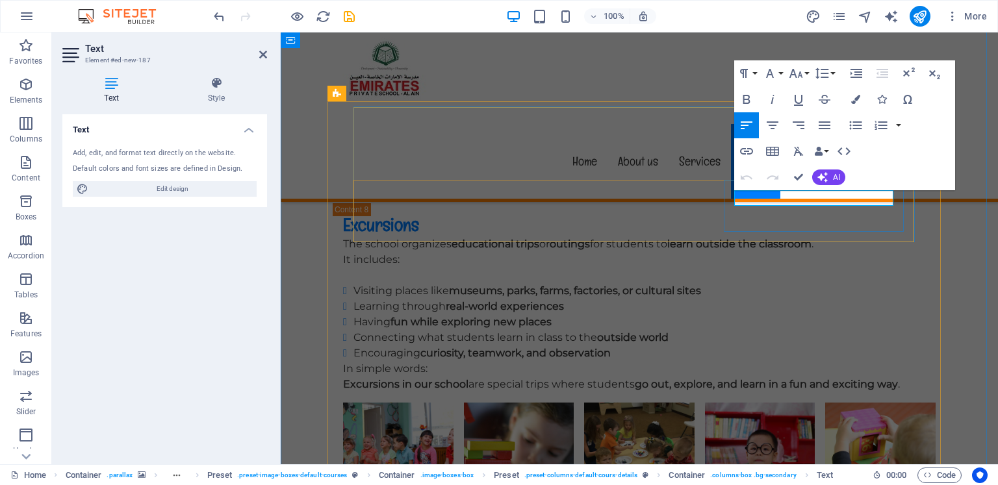
click at [859, 104] on button "Colors" at bounding box center [855, 99] width 25 height 26
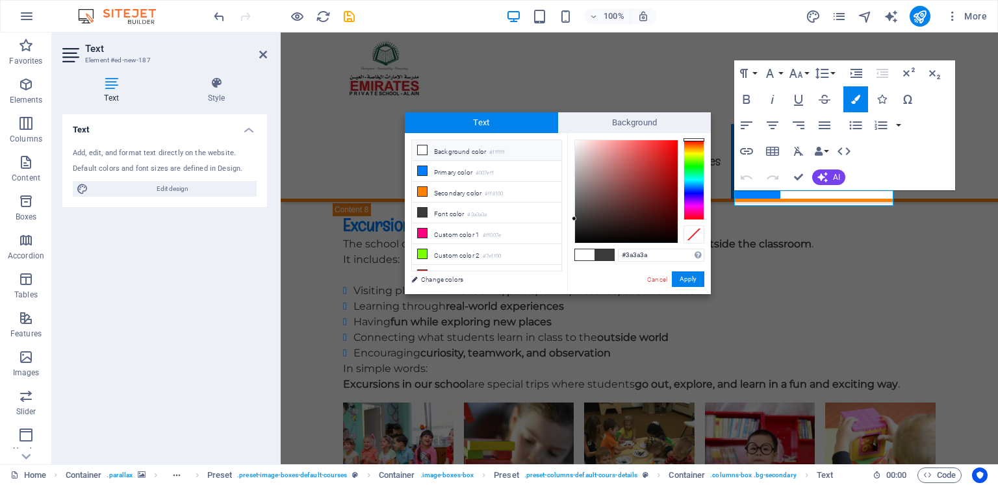
click at [581, 251] on span at bounding box center [584, 254] width 19 height 11
type input "#ffffff"
click at [678, 275] on button "Apply" at bounding box center [688, 280] width 32 height 16
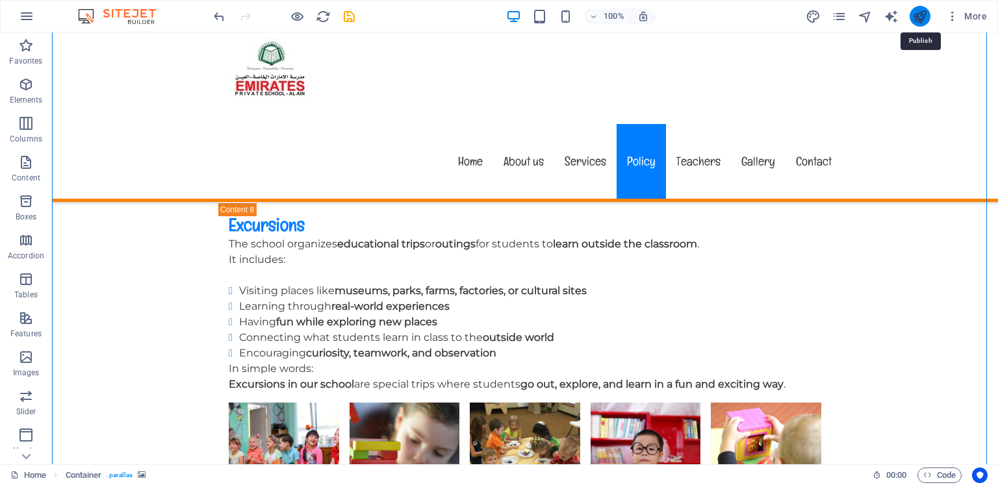
click at [917, 14] on icon "publish" at bounding box center [919, 16] width 15 height 15
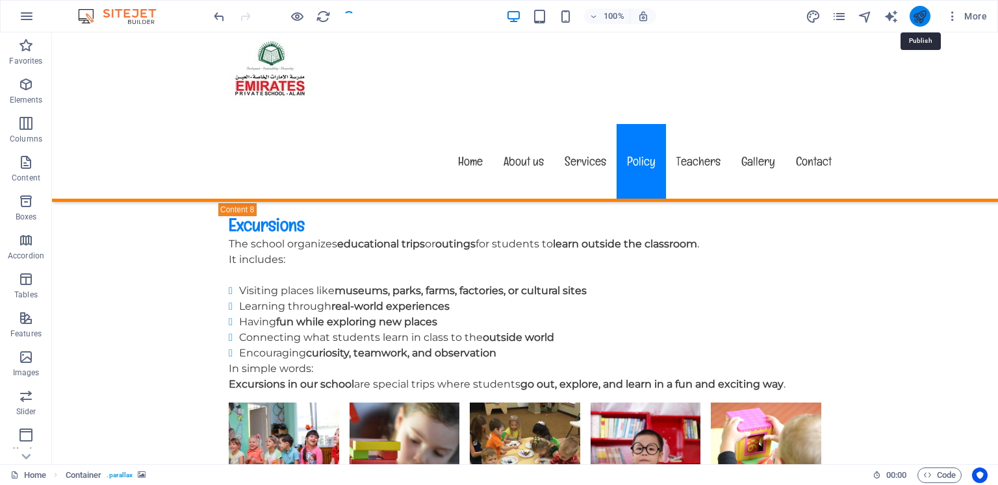
checkbox input "false"
